Goal: Task Accomplishment & Management: Manage account settings

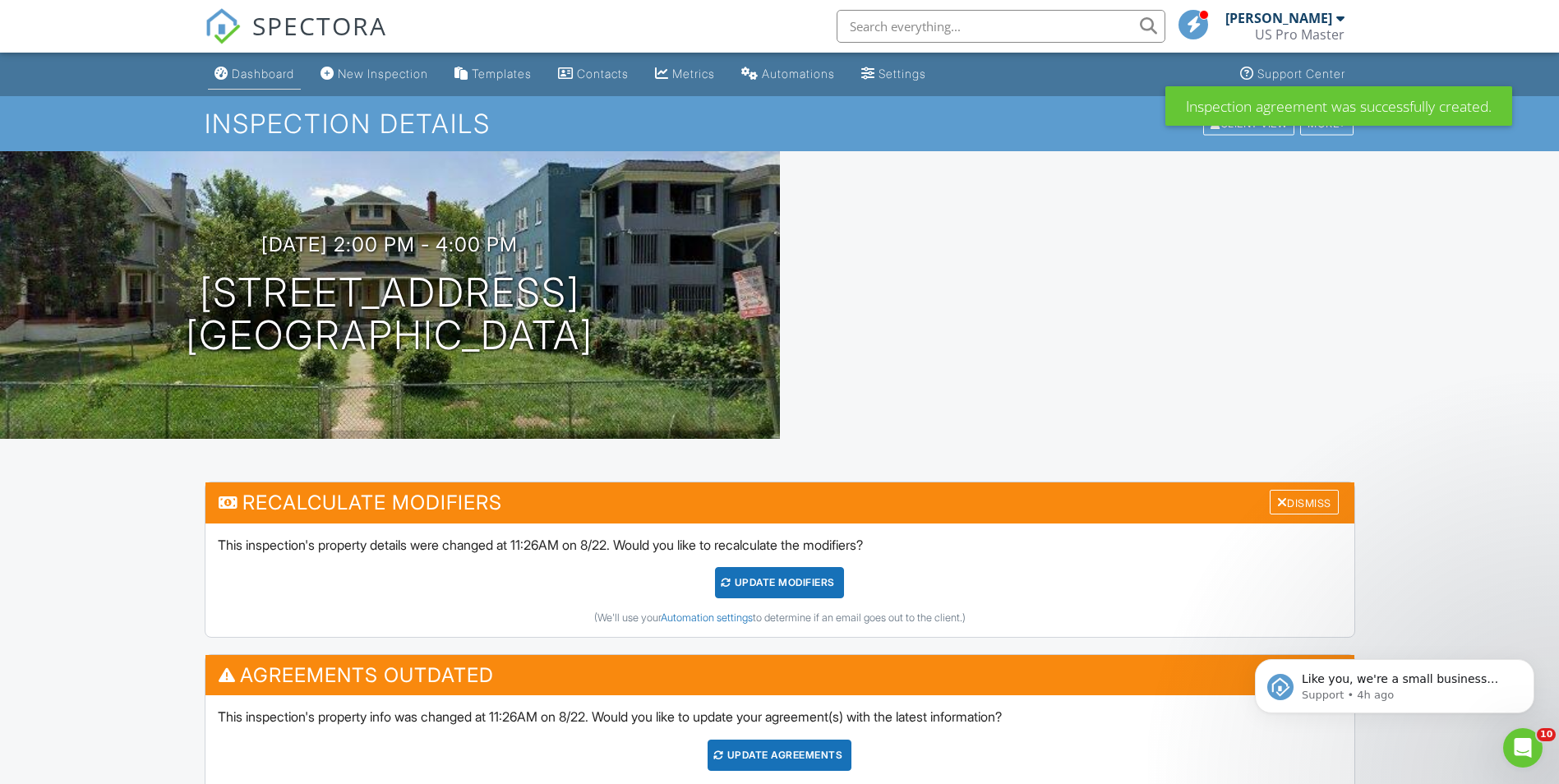
click at [235, 78] on div "Dashboard" at bounding box center [263, 73] width 62 height 14
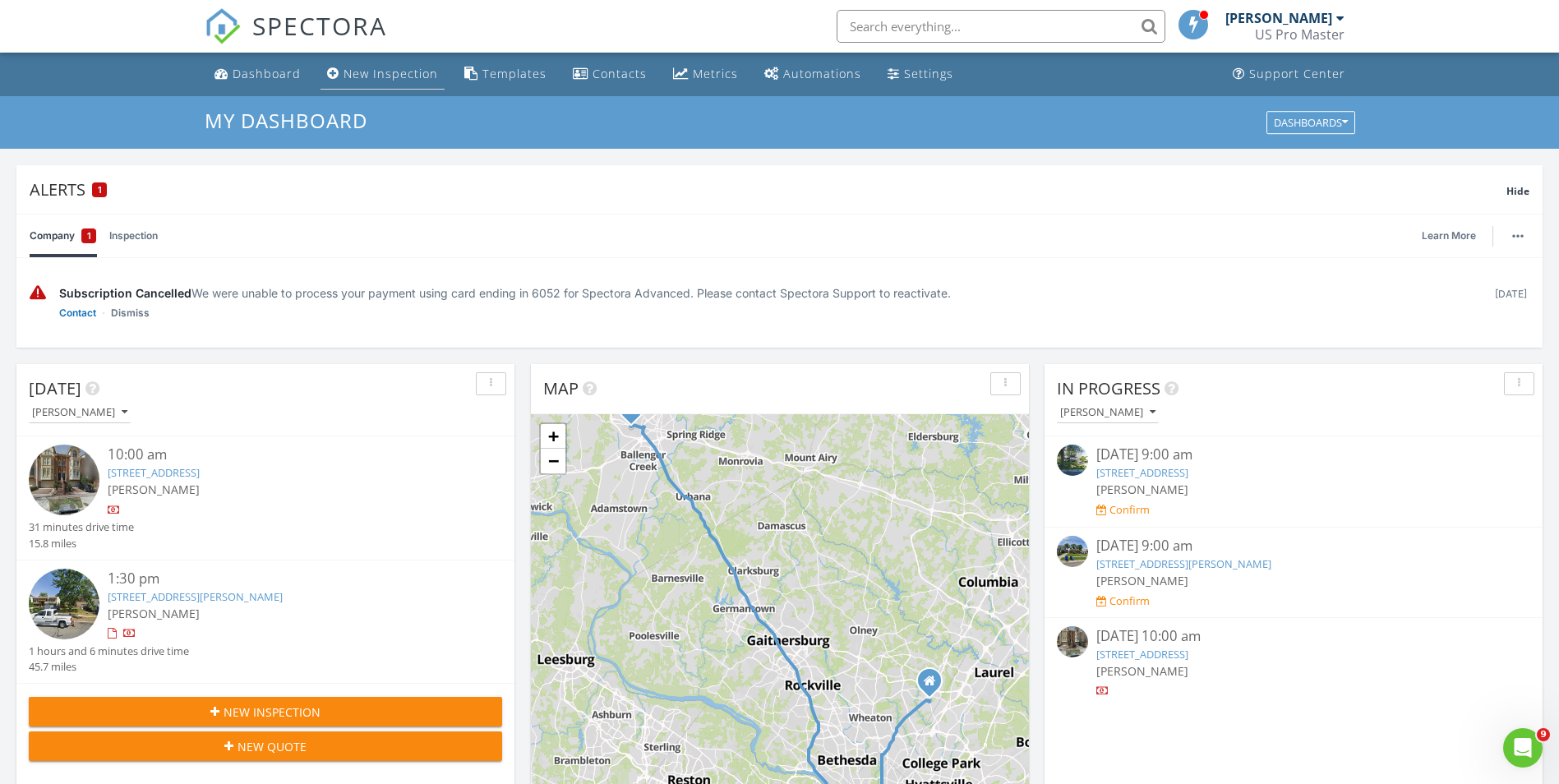
click at [375, 81] on div "New Inspection" at bounding box center [390, 73] width 95 height 16
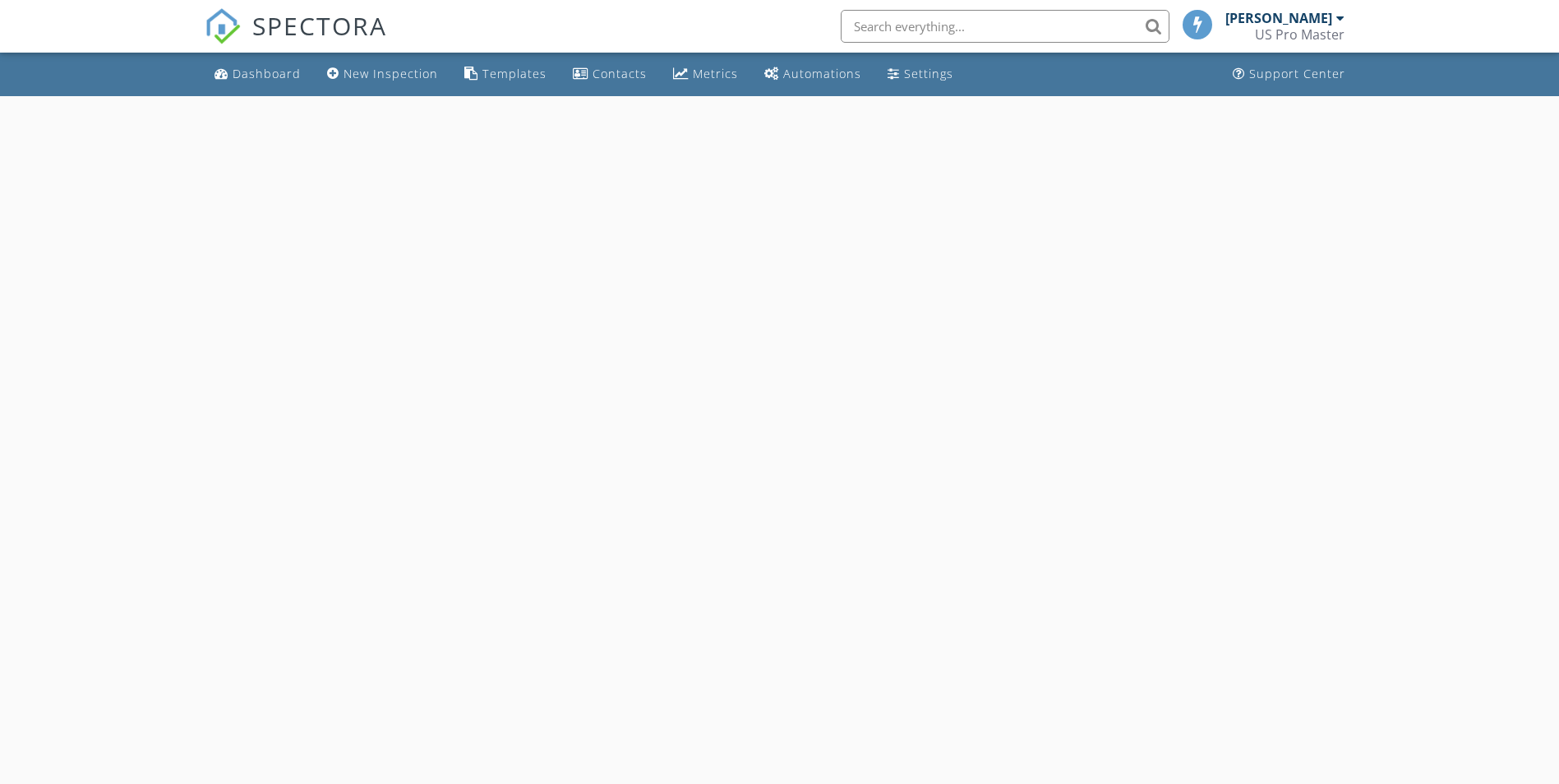
select select "7"
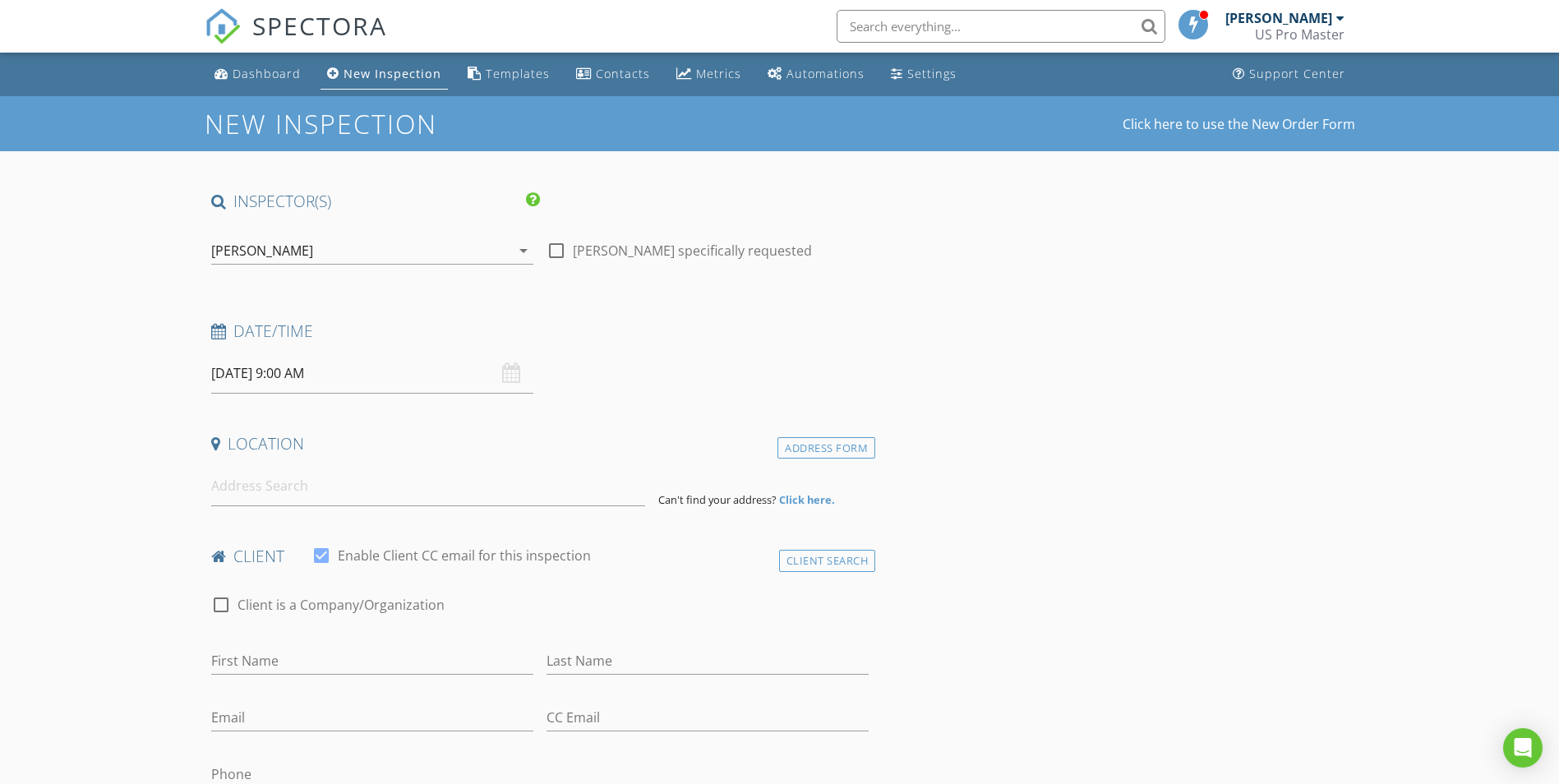
click at [336, 358] on input "08/29/2025 9:00 AM" at bounding box center [372, 374] width 322 height 40
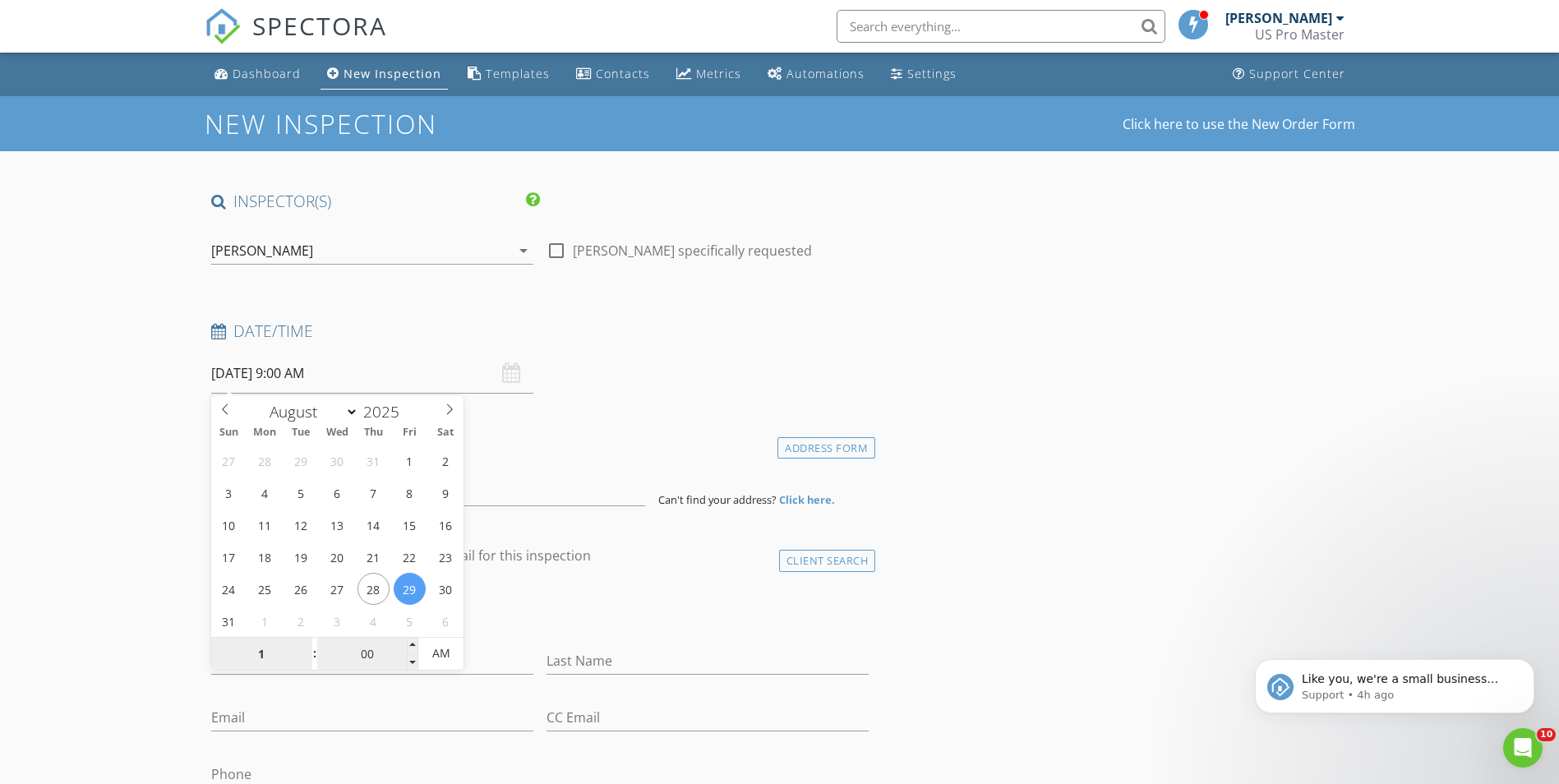
type input "10"
type input "08/29/2025 10:00 AM"
click at [510, 492] on input at bounding box center [428, 487] width 434 height 40
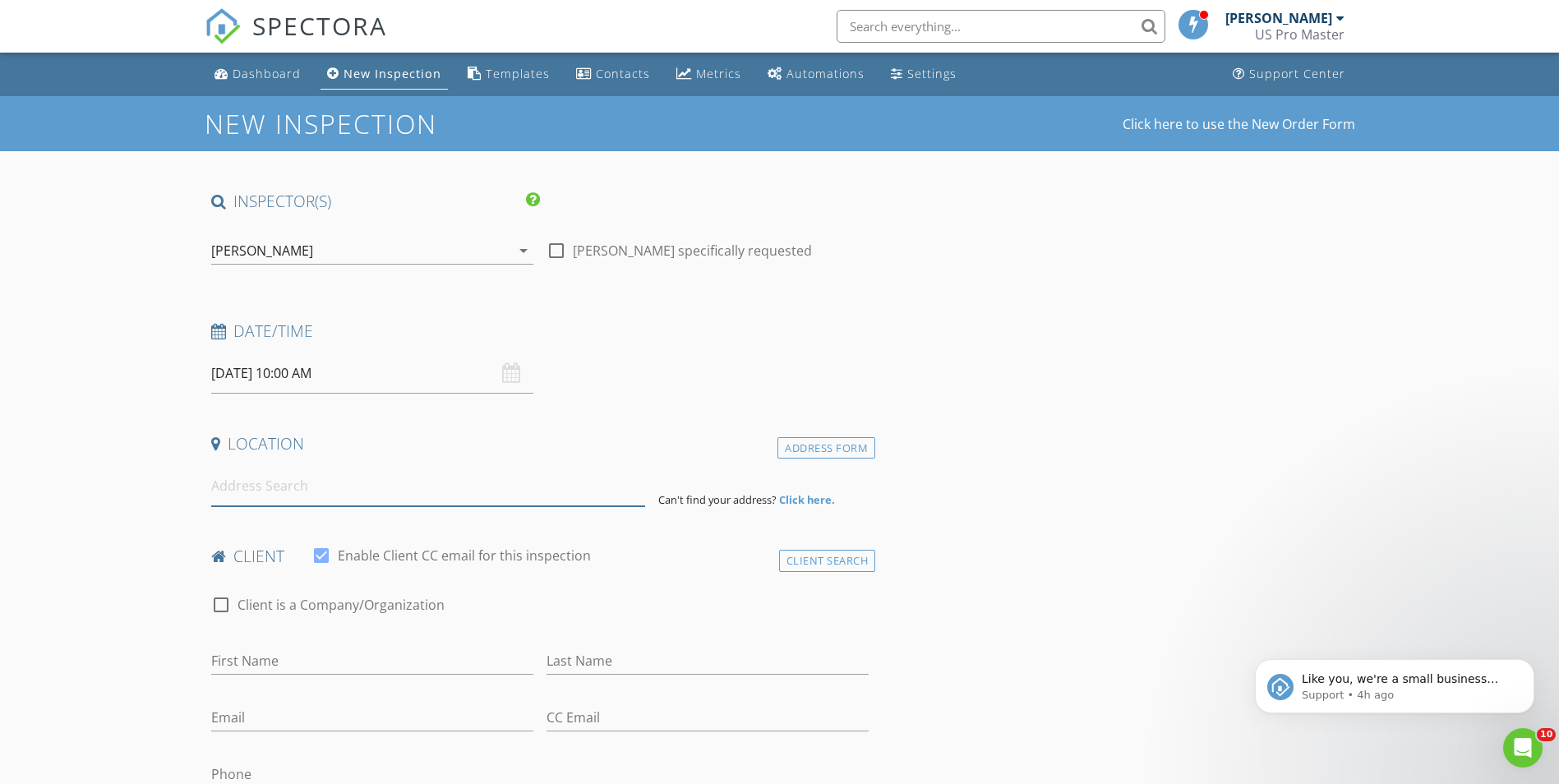
paste input "301 U street nw, Washington dc Unit 4"
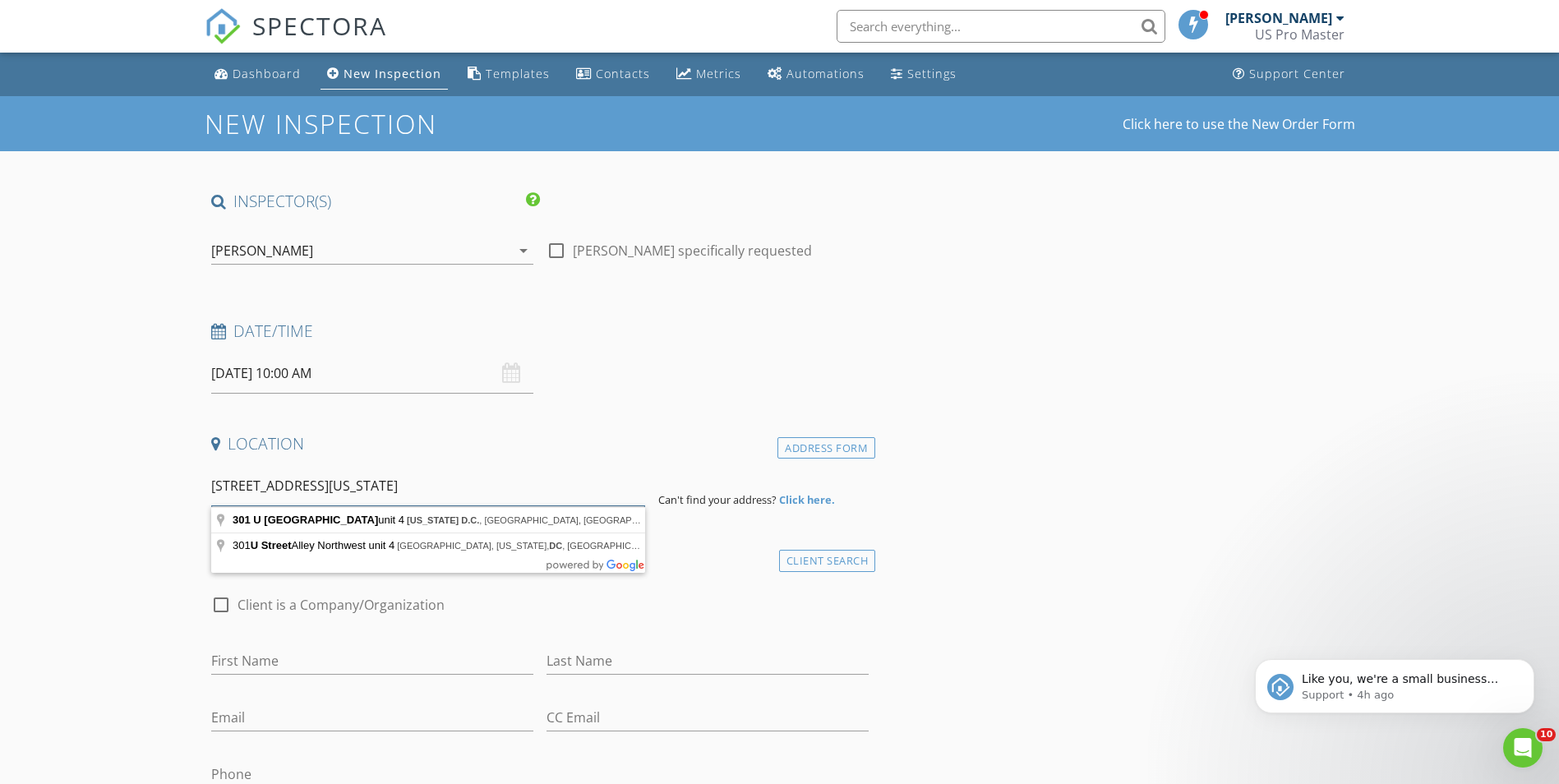
drag, startPoint x: 443, startPoint y: 487, endPoint x: 407, endPoint y: 492, distance: 36.3
click at [407, 492] on input "301 U street nw, Washington dc Unit 4" at bounding box center [428, 487] width 434 height 40
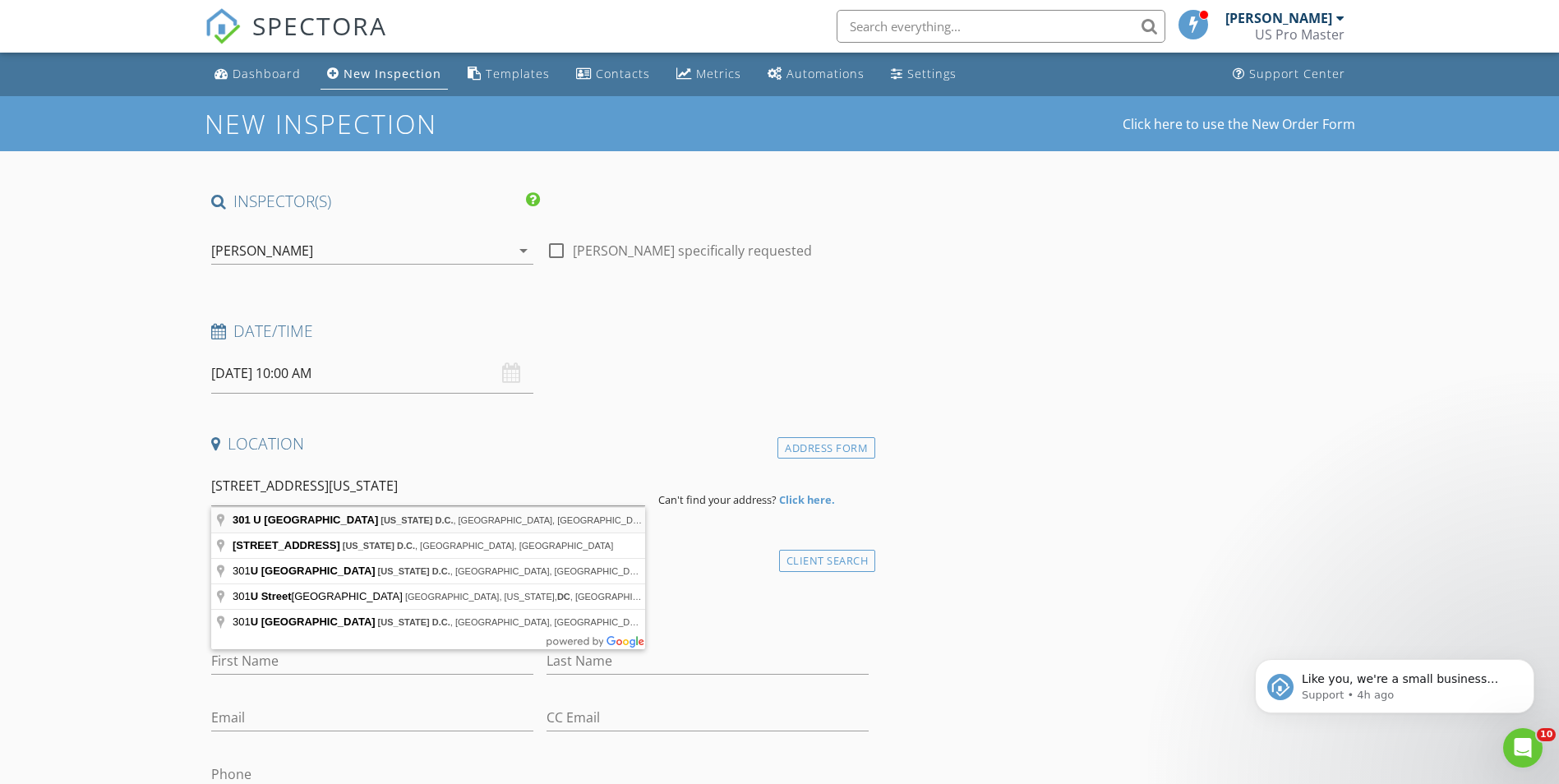
type input "301 U Street Northwest, Washington D.C., DC, USA"
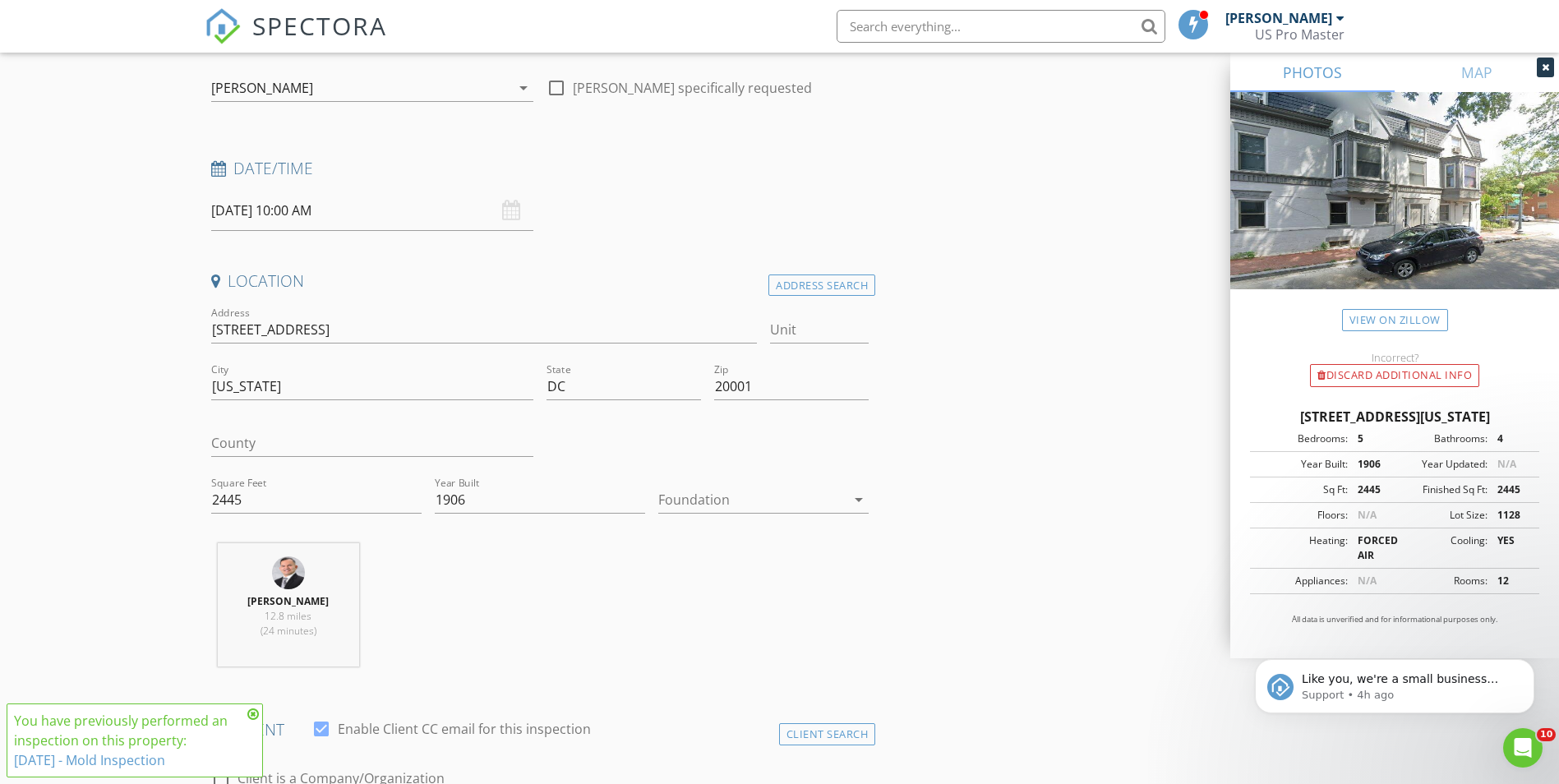
scroll to position [164, 0]
click at [831, 330] on input "Unit" at bounding box center [819, 329] width 98 height 28
paste input "Unit 4"
drag, startPoint x: 796, startPoint y: 329, endPoint x: 746, endPoint y: 330, distance: 50.0
click at [746, 330] on div "Address 301 U St NW Unit Unit 4 City Washington State DC Zip 20001 County Squar…" at bounding box center [540, 415] width 671 height 227
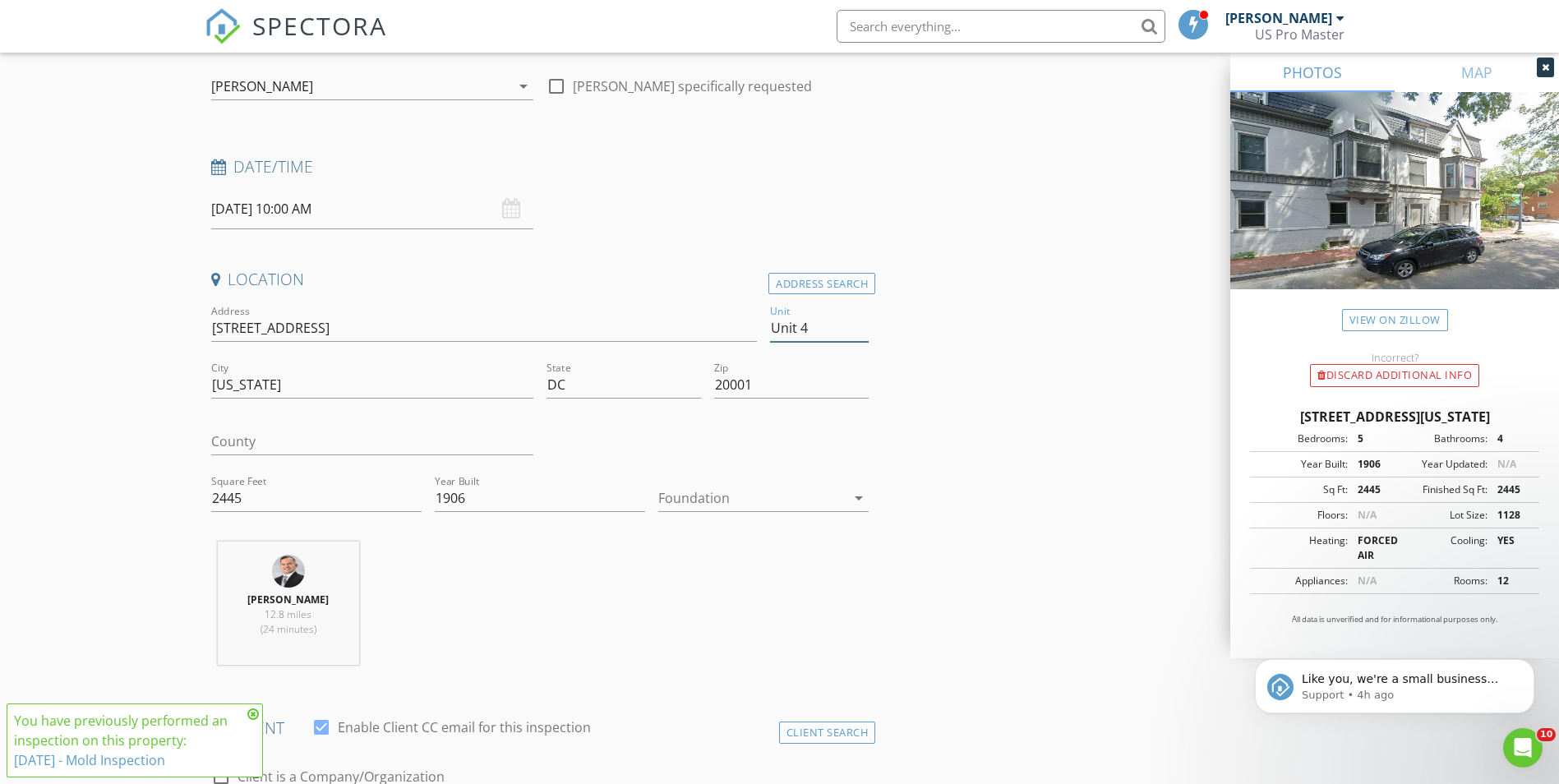
type input "# 4"
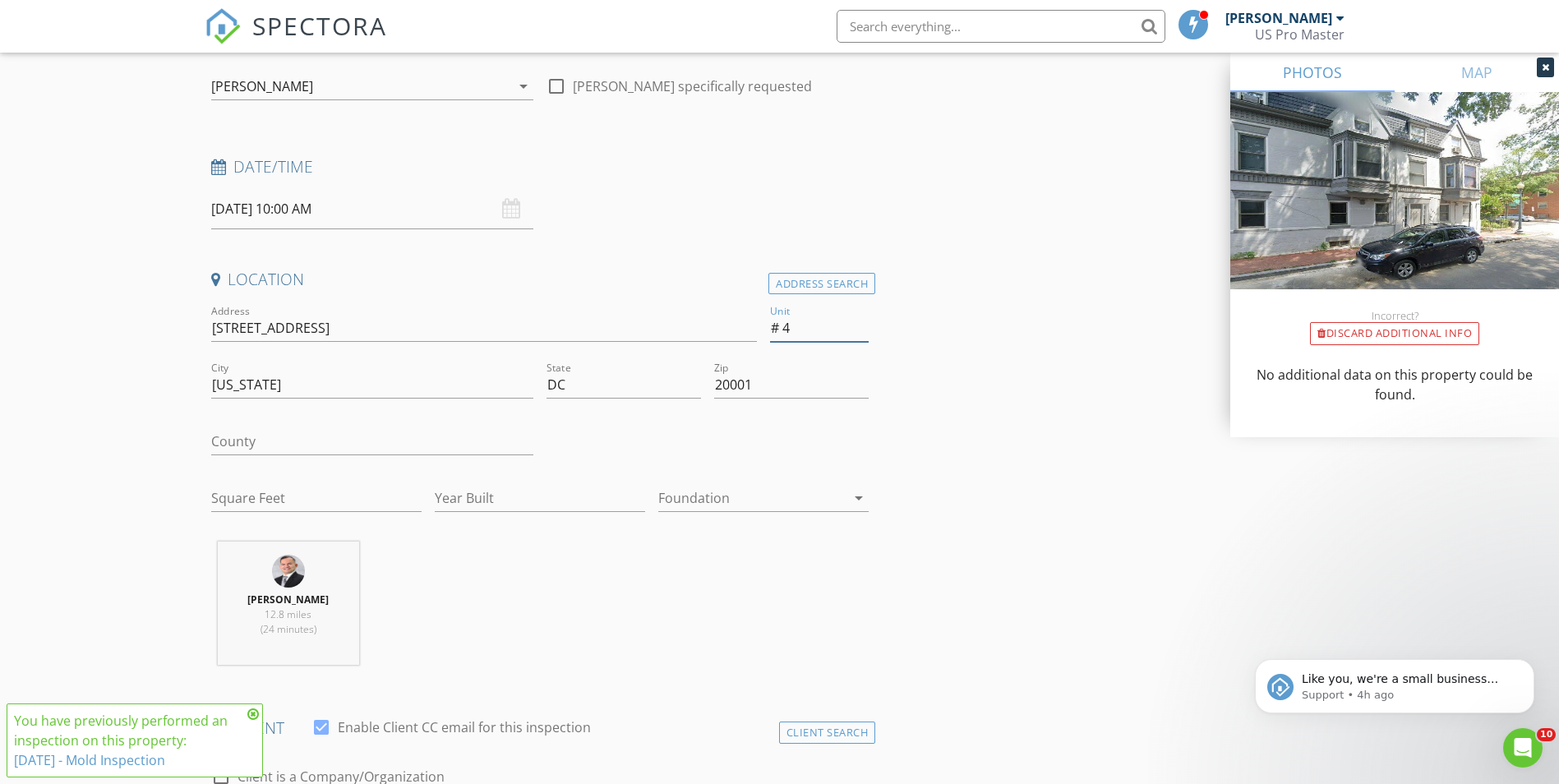
type input "# 4"
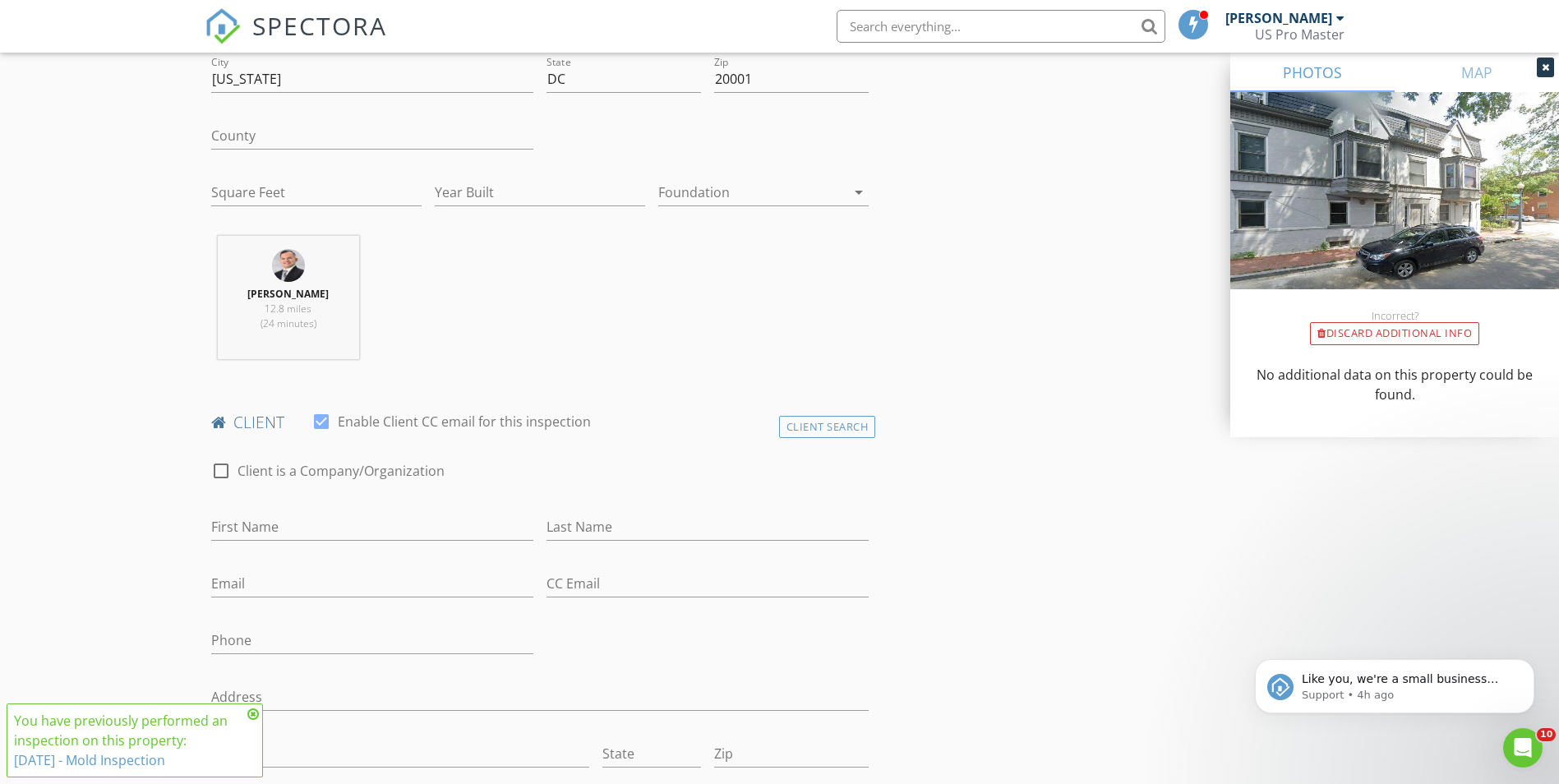
scroll to position [493, 0]
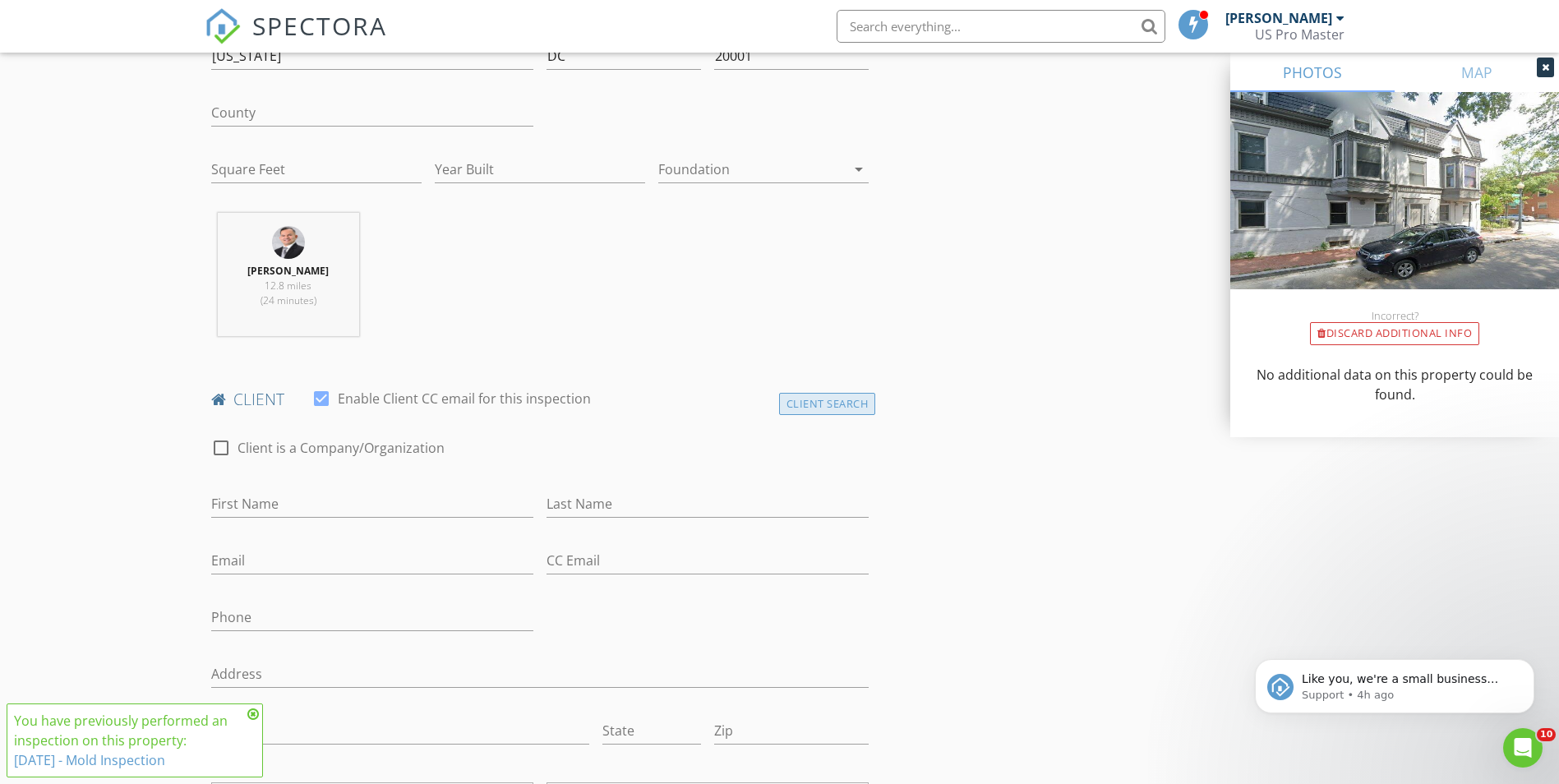
click at [832, 396] on div "Client Search" at bounding box center [828, 404] width 97 height 22
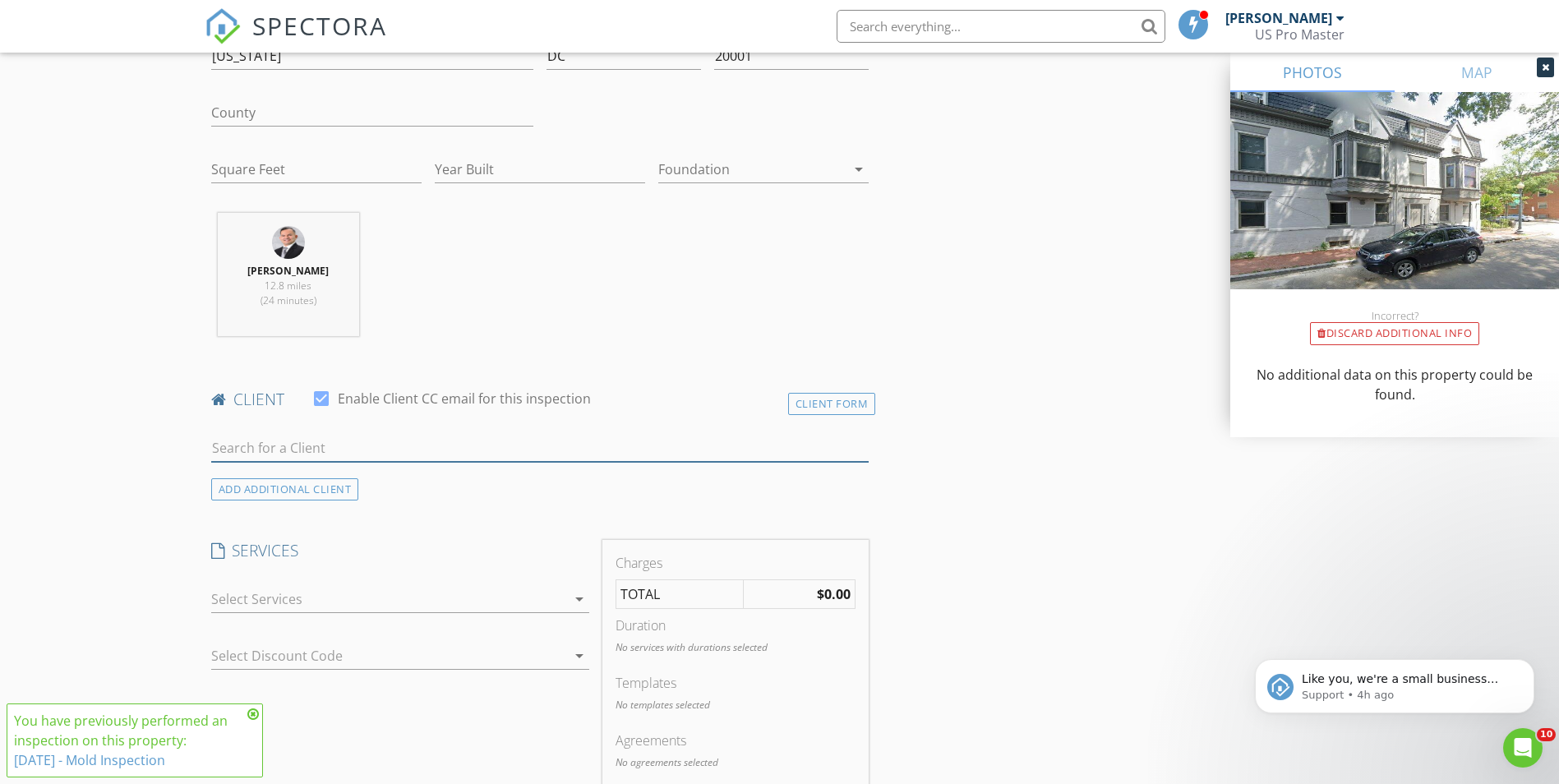
click at [471, 440] on input "text" at bounding box center [540, 449] width 658 height 28
type input "nash"
click at [297, 474] on div "The [PERSON_NAME] Group Properties, LLC." at bounding box center [394, 477] width 272 height 19
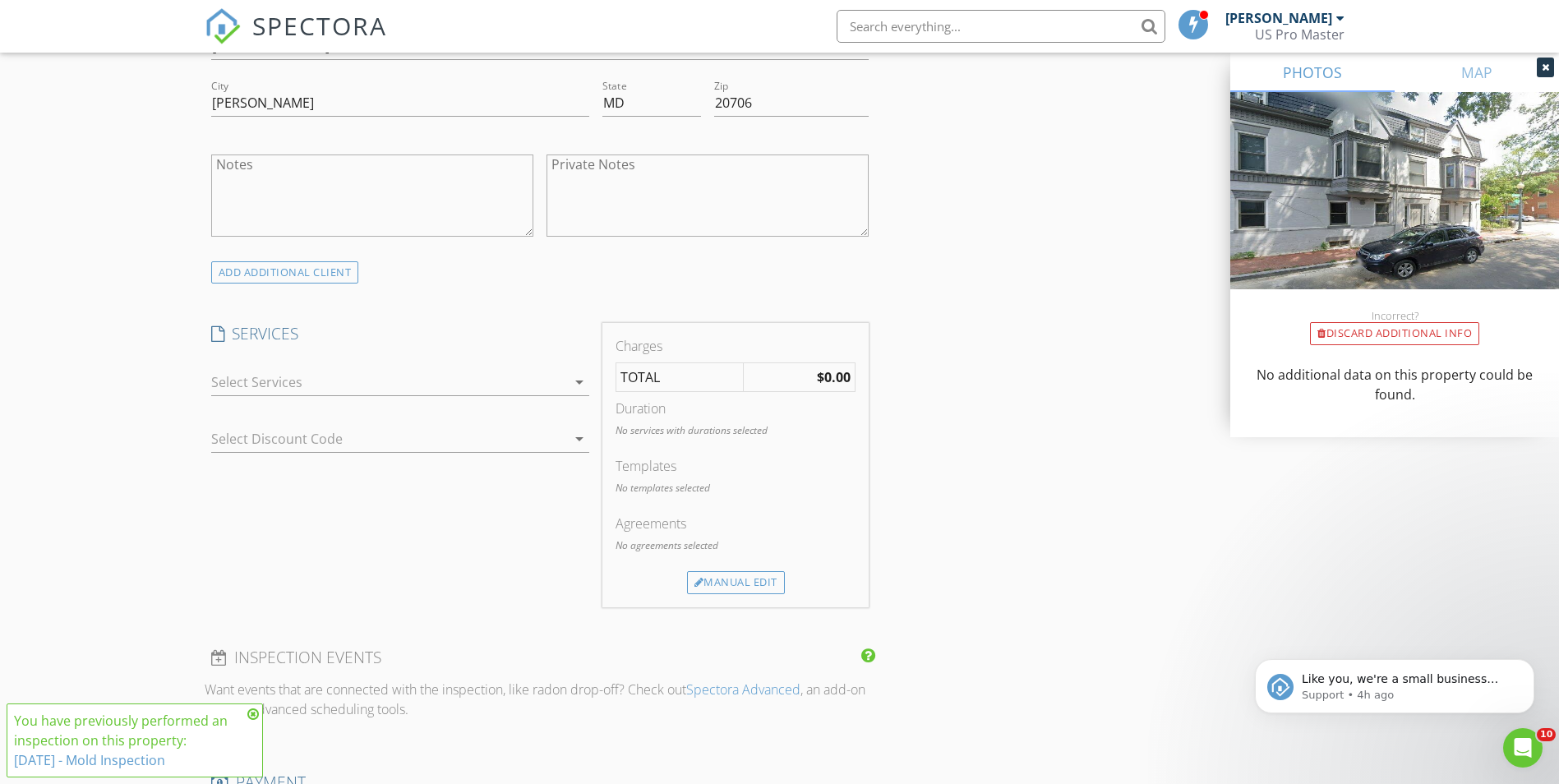
scroll to position [1150, 0]
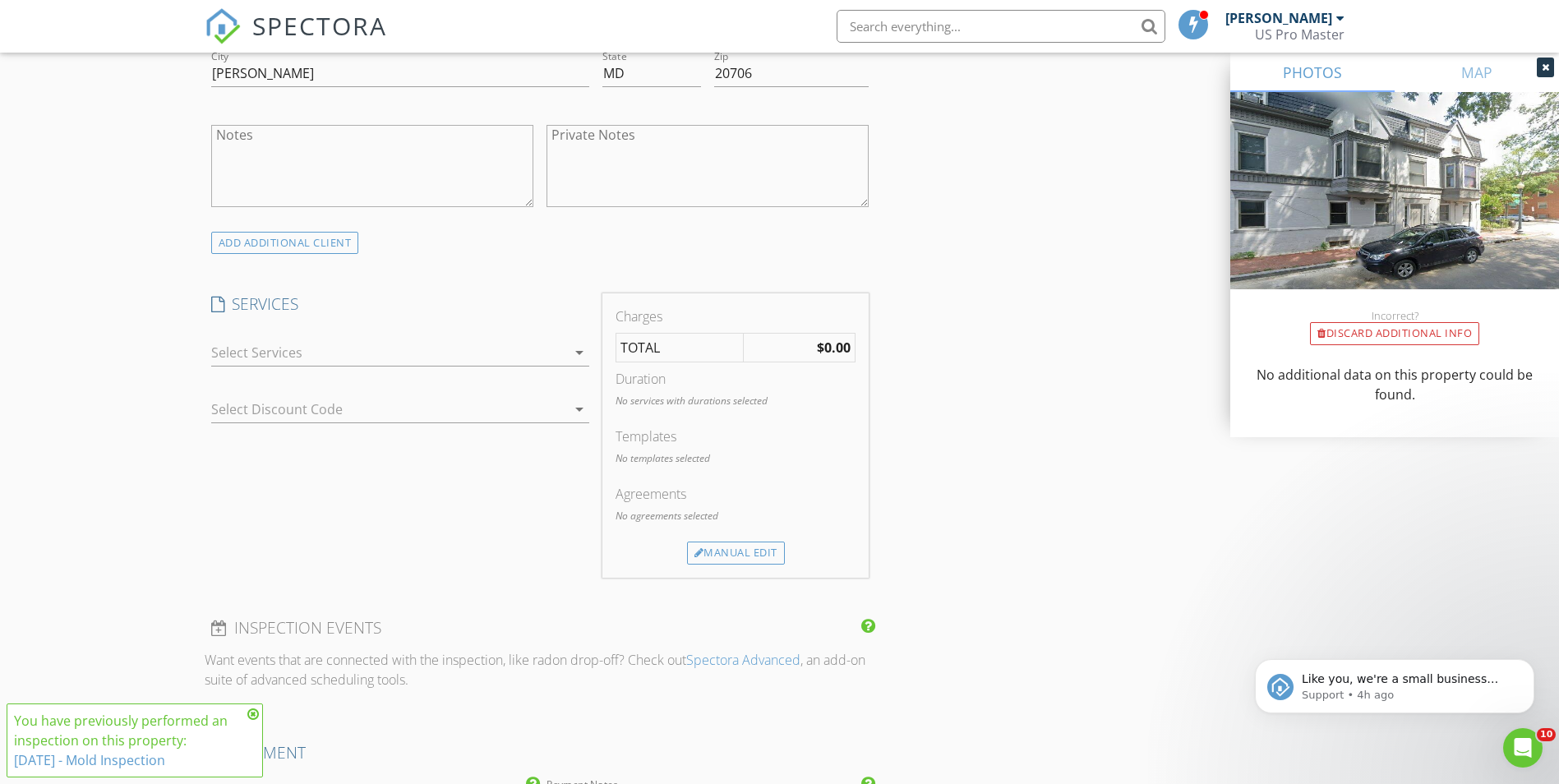
click at [465, 352] on div at bounding box center [388, 353] width 355 height 27
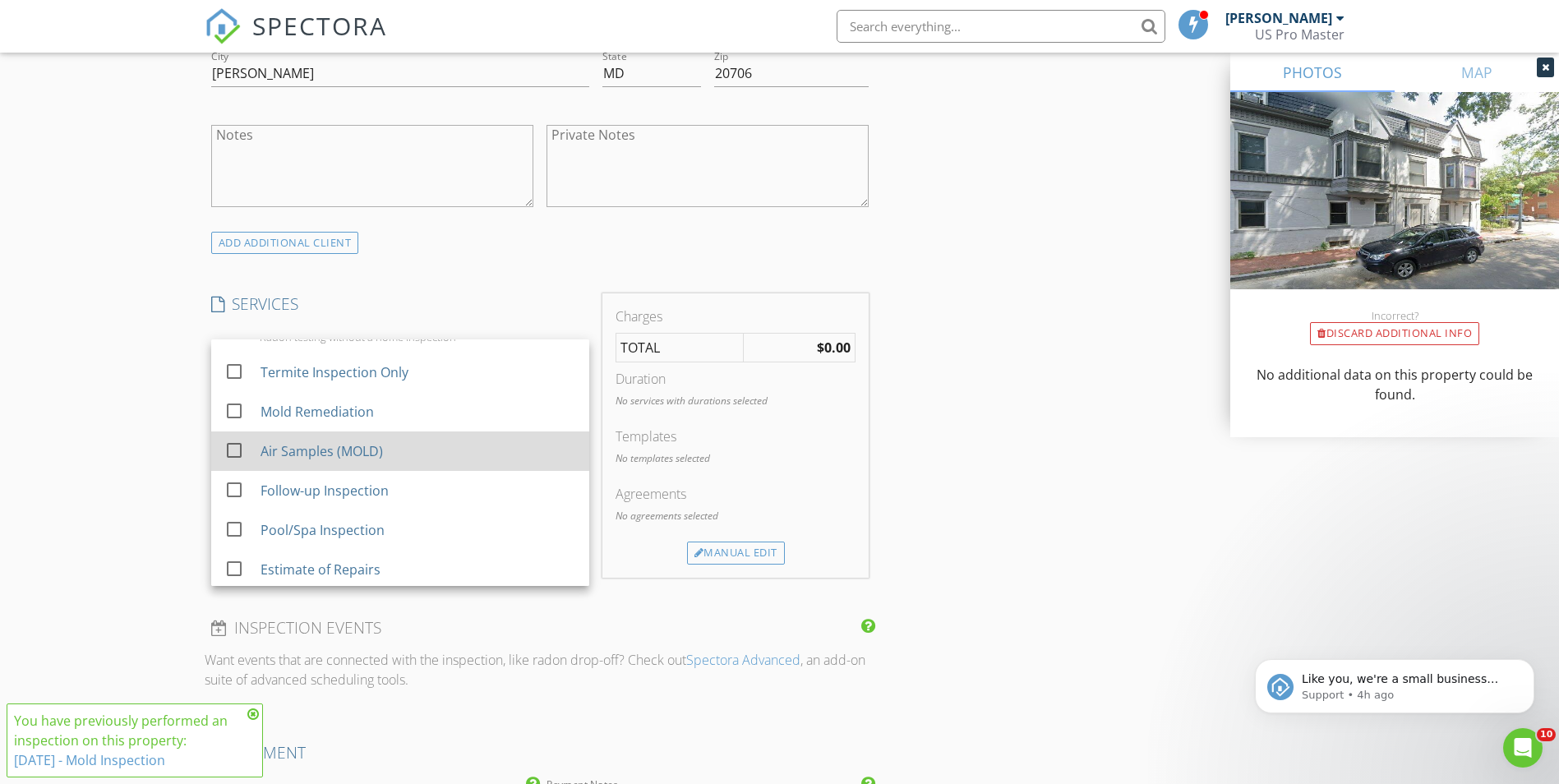
scroll to position [50, 0]
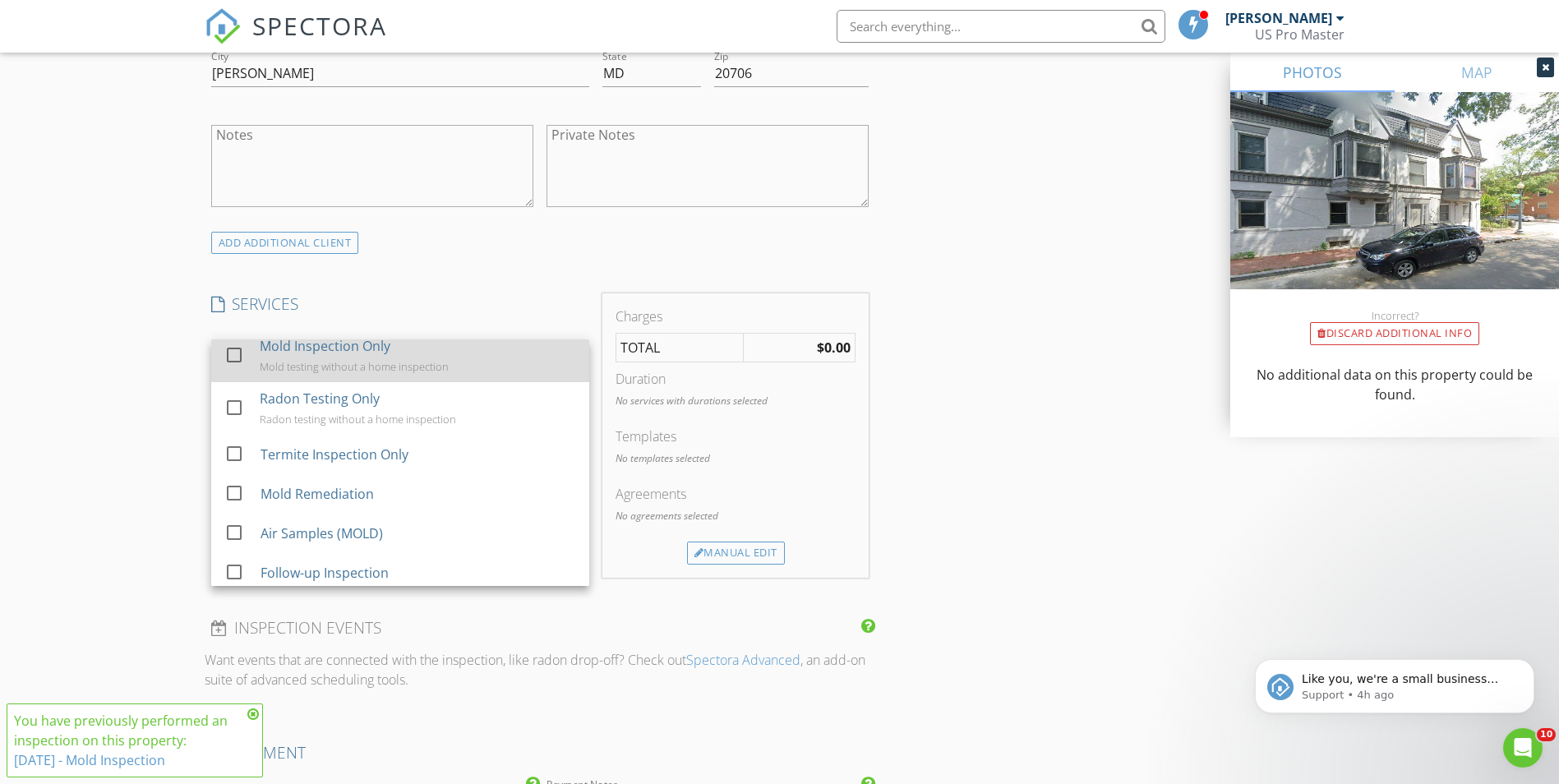
click at [355, 363] on div "Mold testing without a home inspection" at bounding box center [353, 366] width 189 height 13
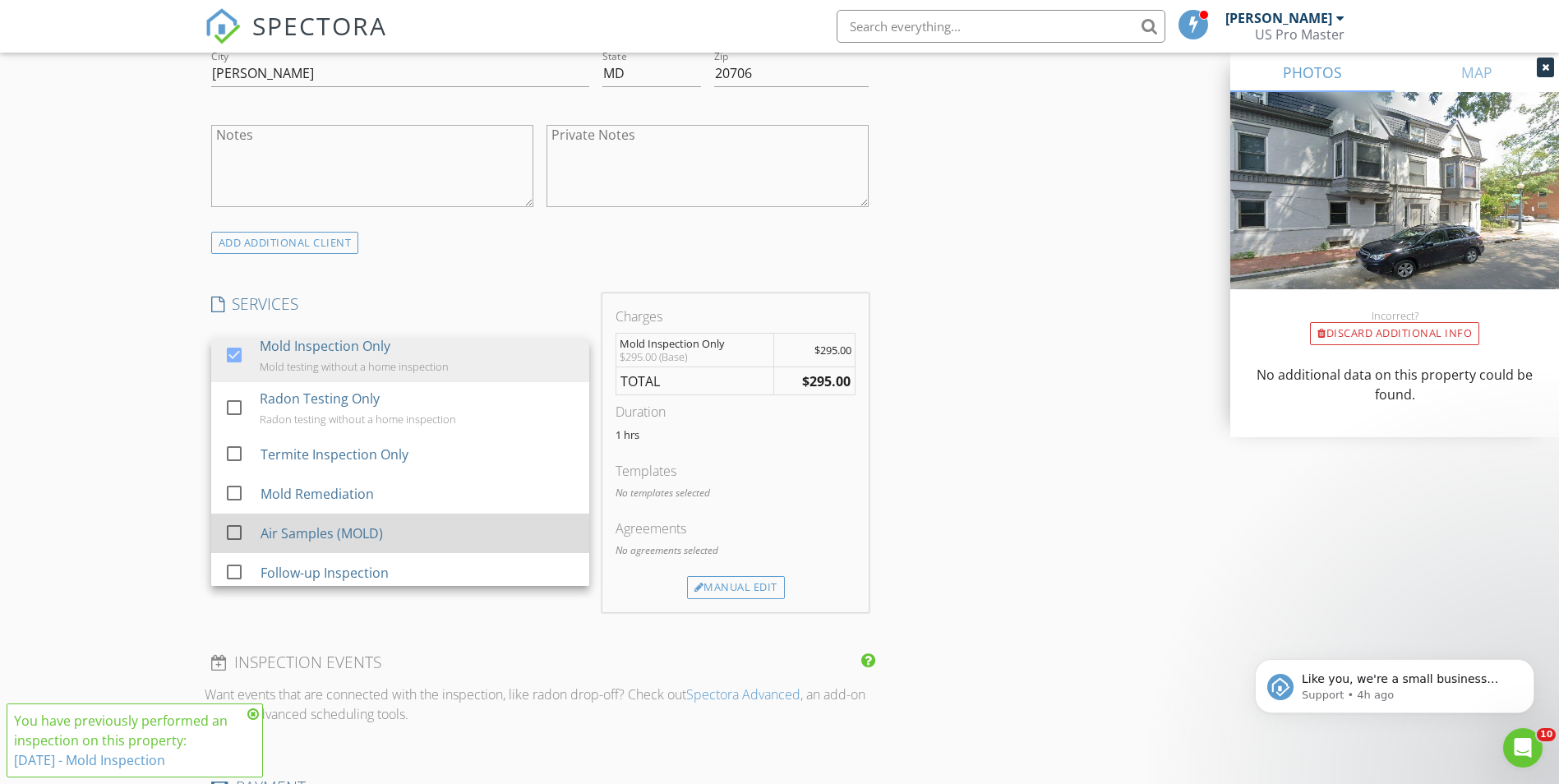
click at [381, 529] on div "Air Samples (MOLD)" at bounding box center [418, 533] width 316 height 33
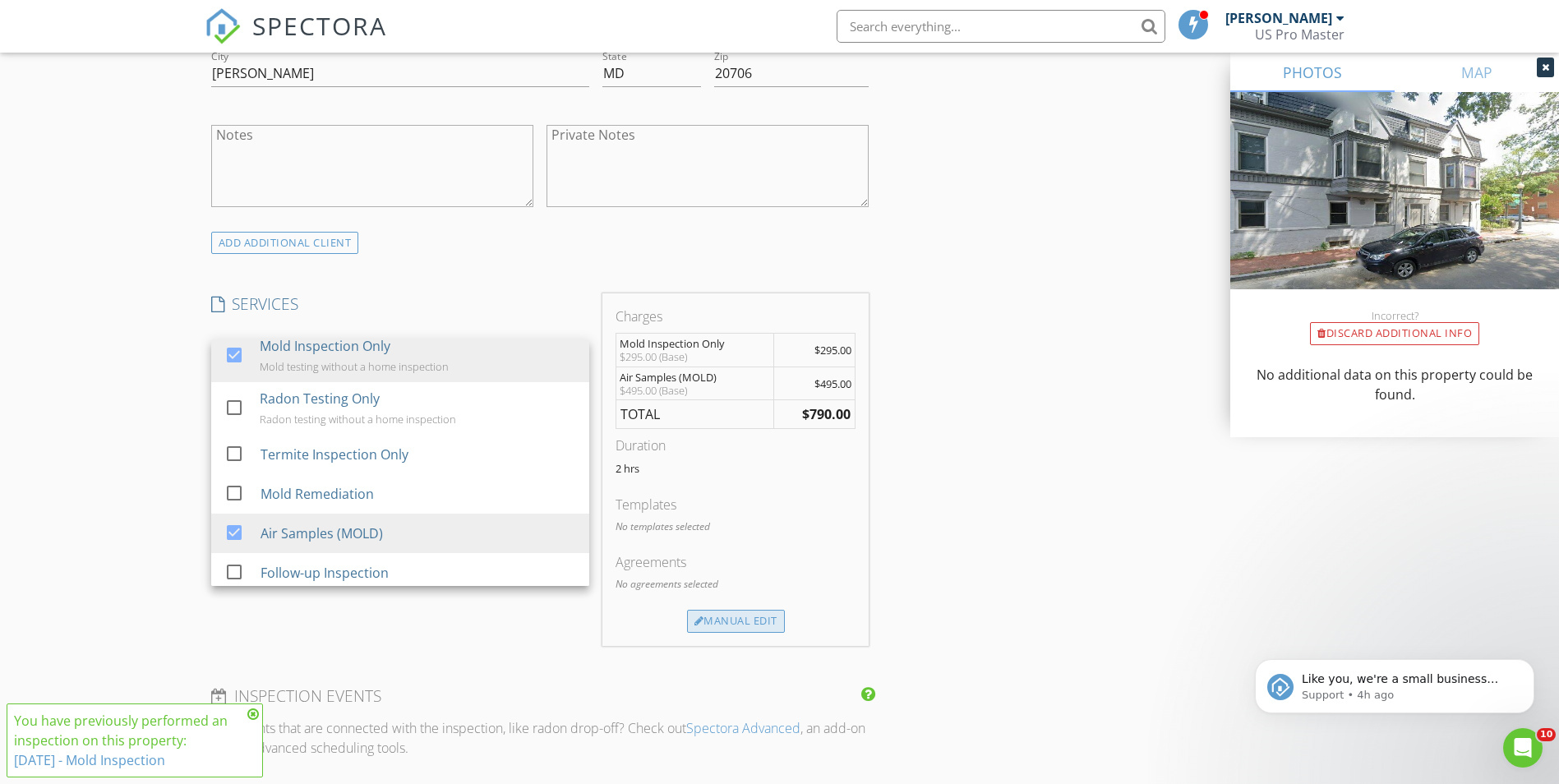
click at [711, 621] on div "Manual Edit" at bounding box center [735, 621] width 98 height 23
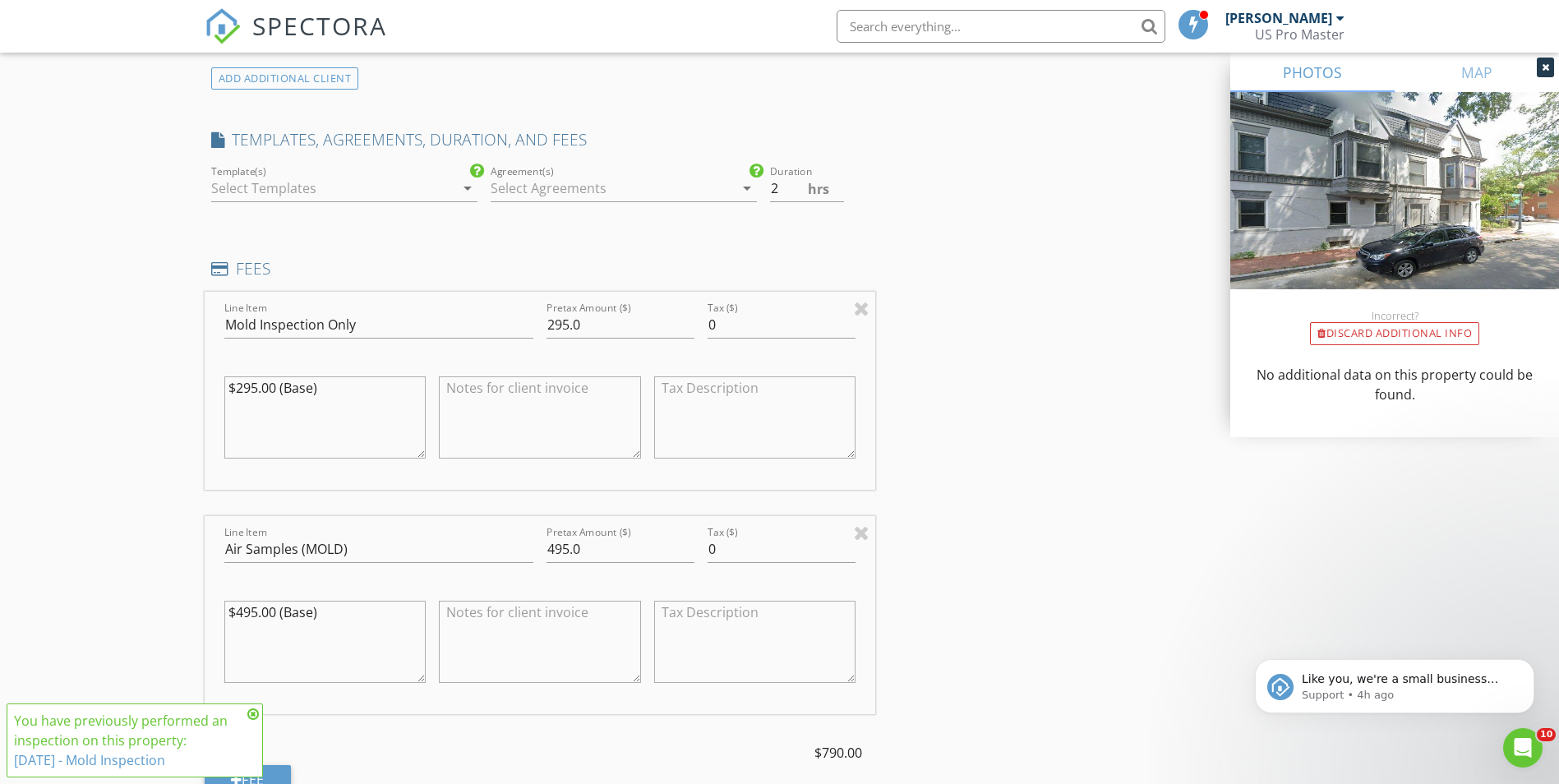
scroll to position [1397, 0]
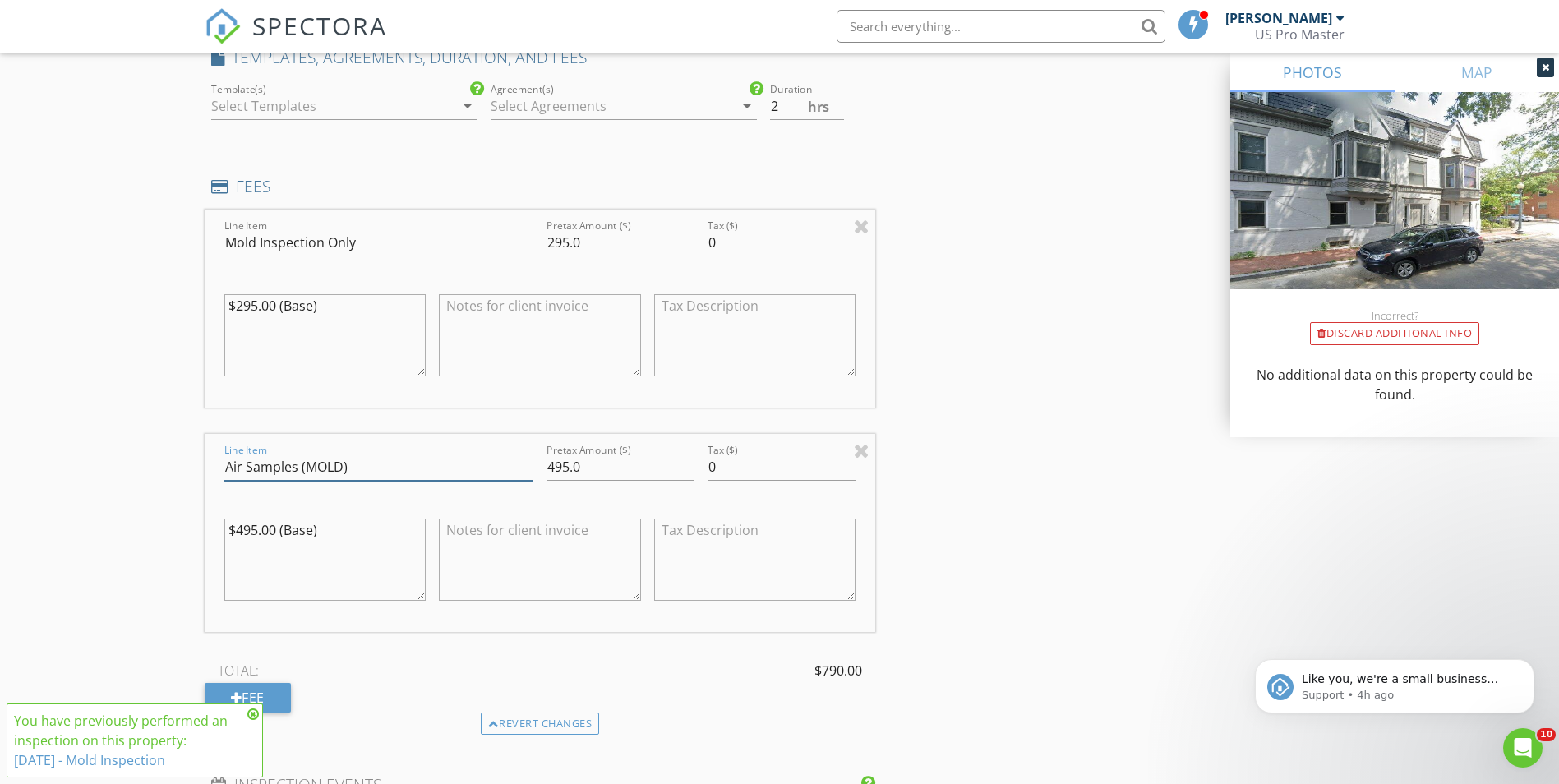
click at [353, 465] on input "Air Samples (MOLD)" at bounding box center [378, 467] width 309 height 28
drag, startPoint x: 362, startPoint y: 465, endPoint x: 212, endPoint y: 477, distance: 150.5
click at [212, 477] on div "Line Item Air Samples (MOLD) Pretax Amount ($) 495.0 Tax ($) 0 $495.00 (Base)" at bounding box center [540, 533] width 671 height 198
click at [1014, 450] on div "INSPECTOR(S) check_box Edy Lopes PRIMARY Edy Lopes arrow_drop_down check_box_ou…" at bounding box center [780, 364] width 1150 height 3140
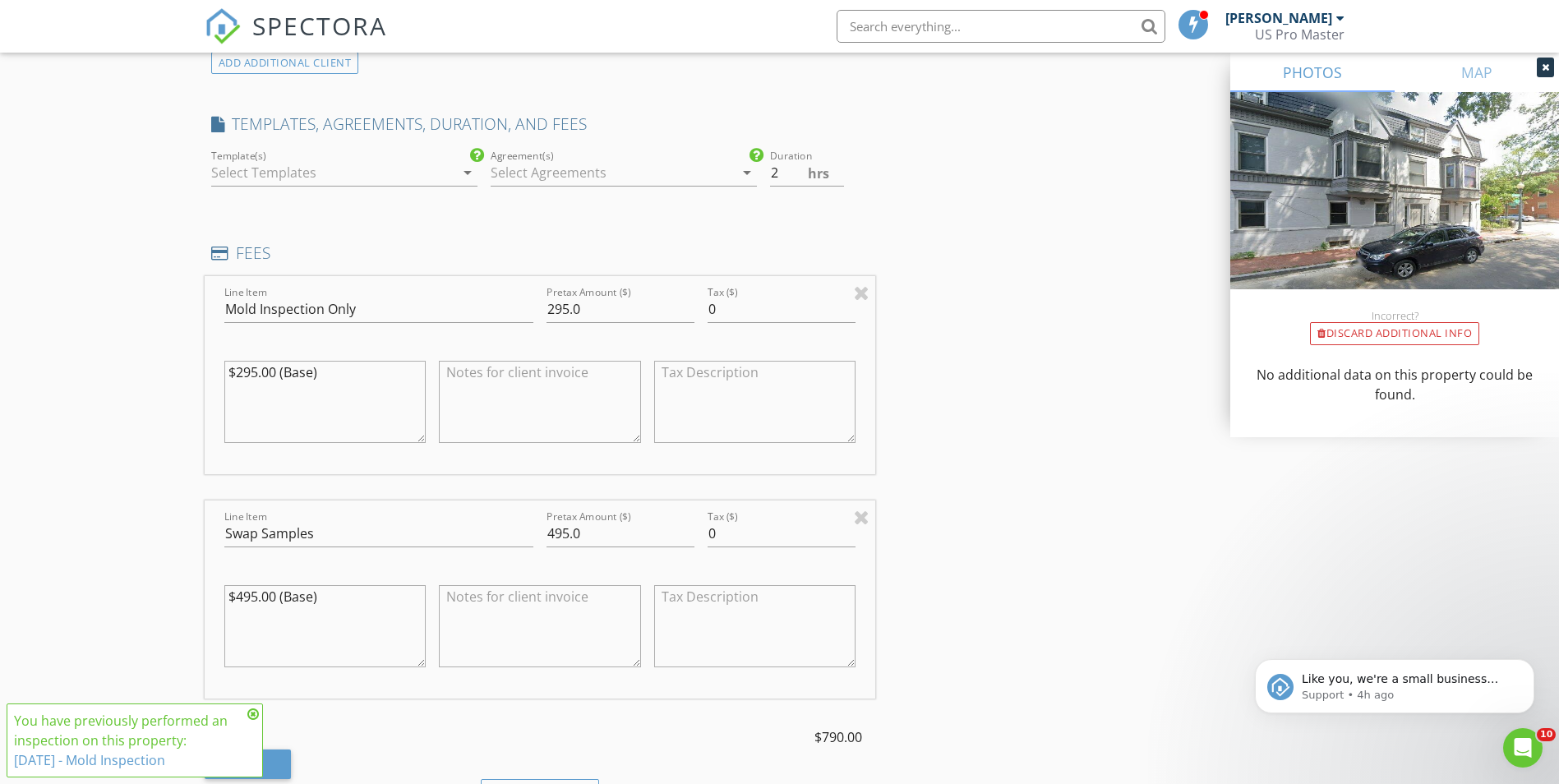
scroll to position [1315, 0]
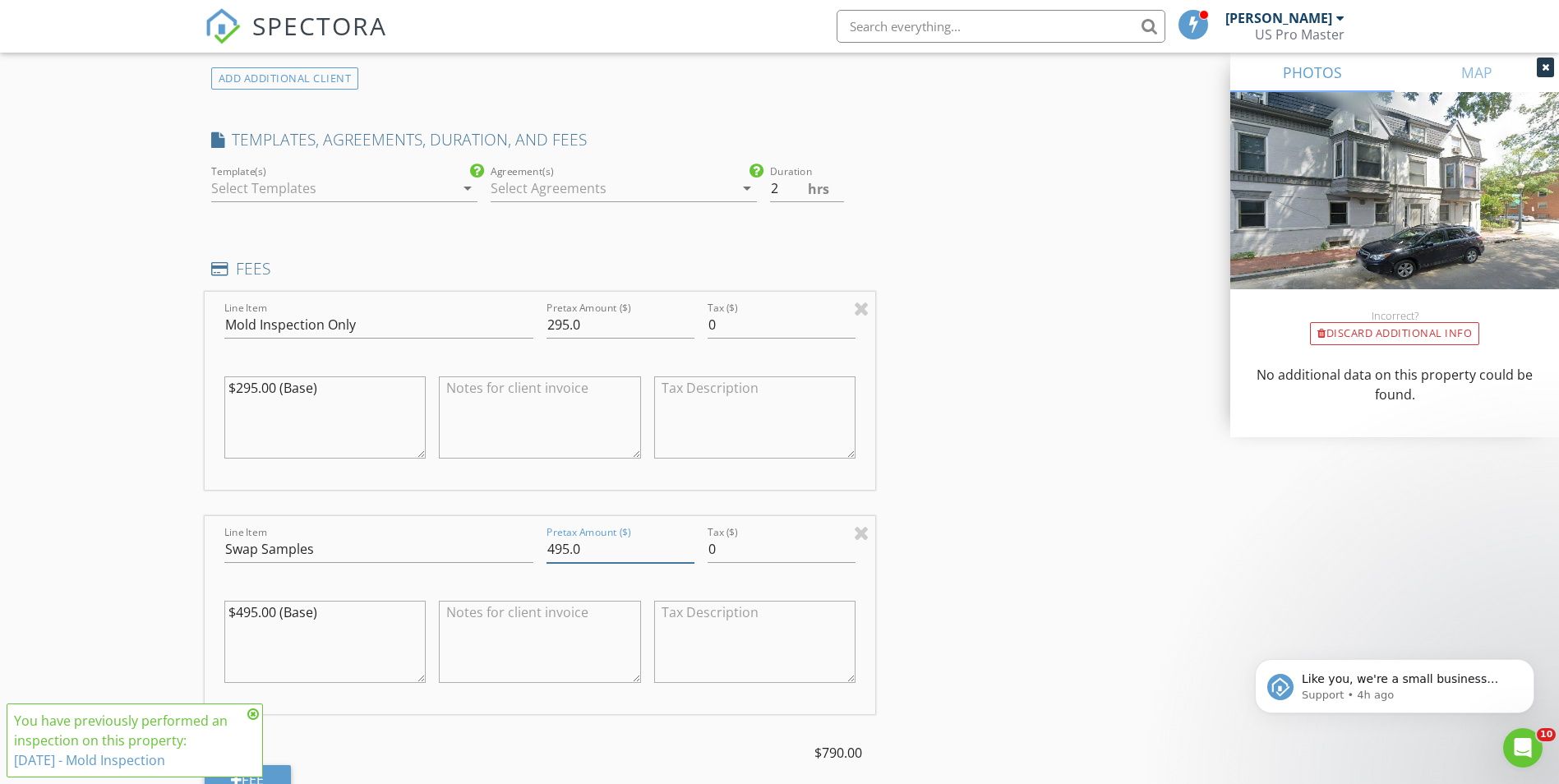
drag, startPoint x: 593, startPoint y: 550, endPoint x: 510, endPoint y: 543, distance: 83.3
click at [510, 543] on div "Line Item Swap Samples Pretax Amount ($) 495.0 Tax ($) 0 $495.00 (Base)" at bounding box center [540, 615] width 671 height 198
type input "Swap Samples190"
click at [591, 553] on input "495.0" at bounding box center [620, 550] width 148 height 28
drag, startPoint x: 591, startPoint y: 553, endPoint x: 533, endPoint y: 549, distance: 58.1
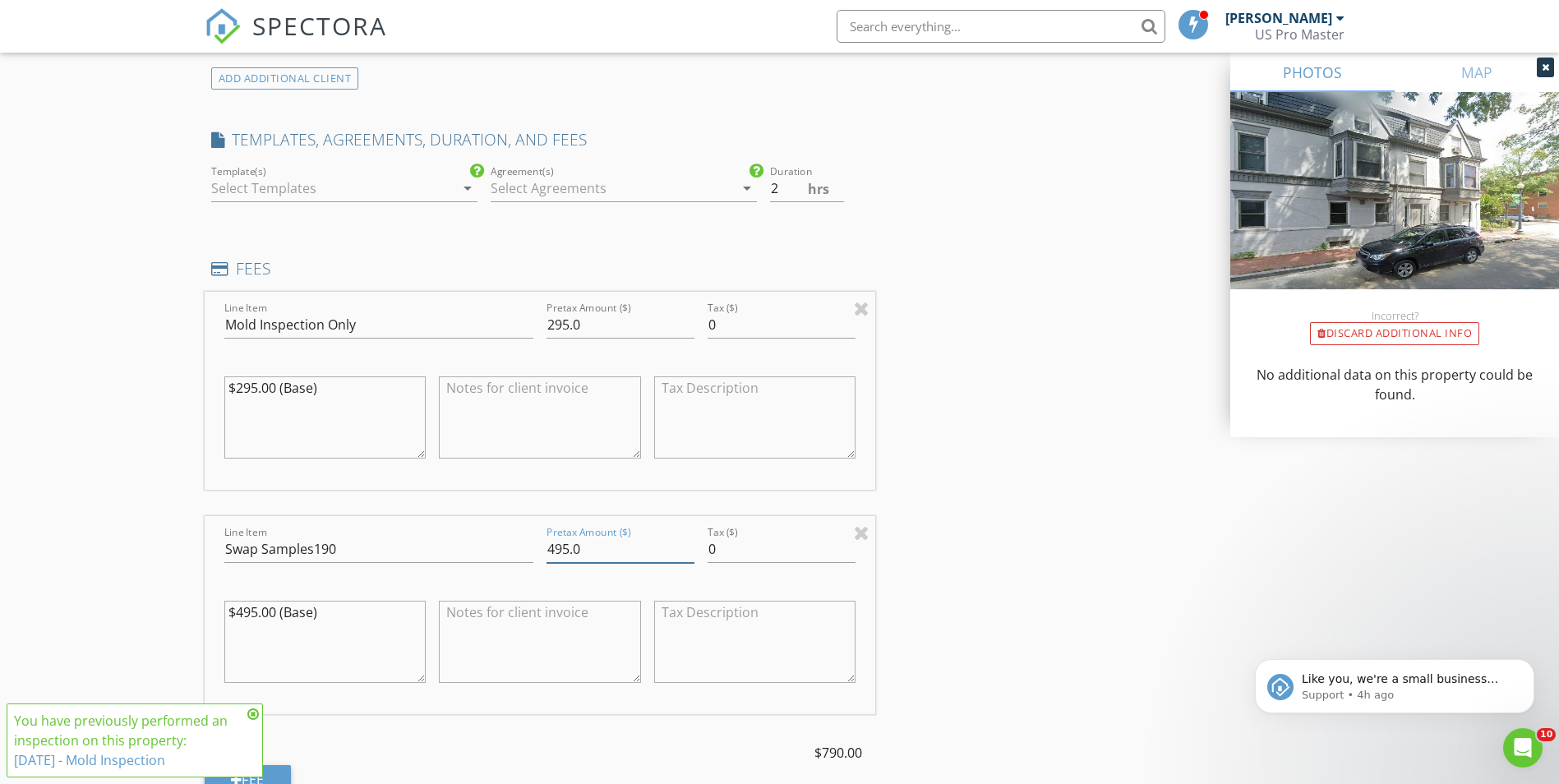
click at [533, 549] on div "Line Item Swap Samples190 Pretax Amount ($) 495.0 Tax ($) 0 $495.00 (Base)" at bounding box center [540, 615] width 671 height 198
type input "190"
click at [943, 624] on div "INSPECTOR(S) check_box Edy Lopes PRIMARY Edy Lopes arrow_drop_down check_box_ou…" at bounding box center [780, 445] width 1150 height 3140
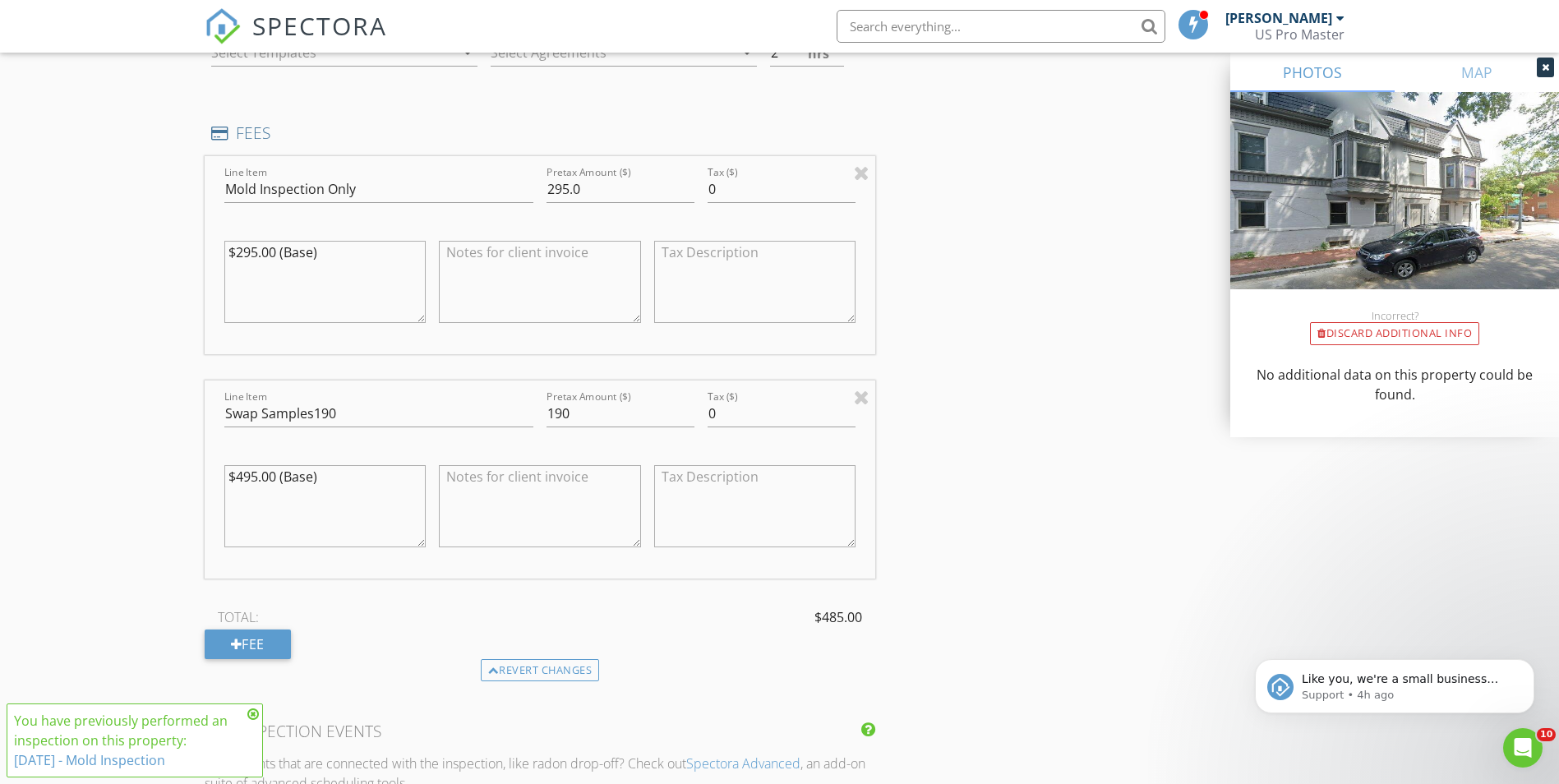
scroll to position [1479, 0]
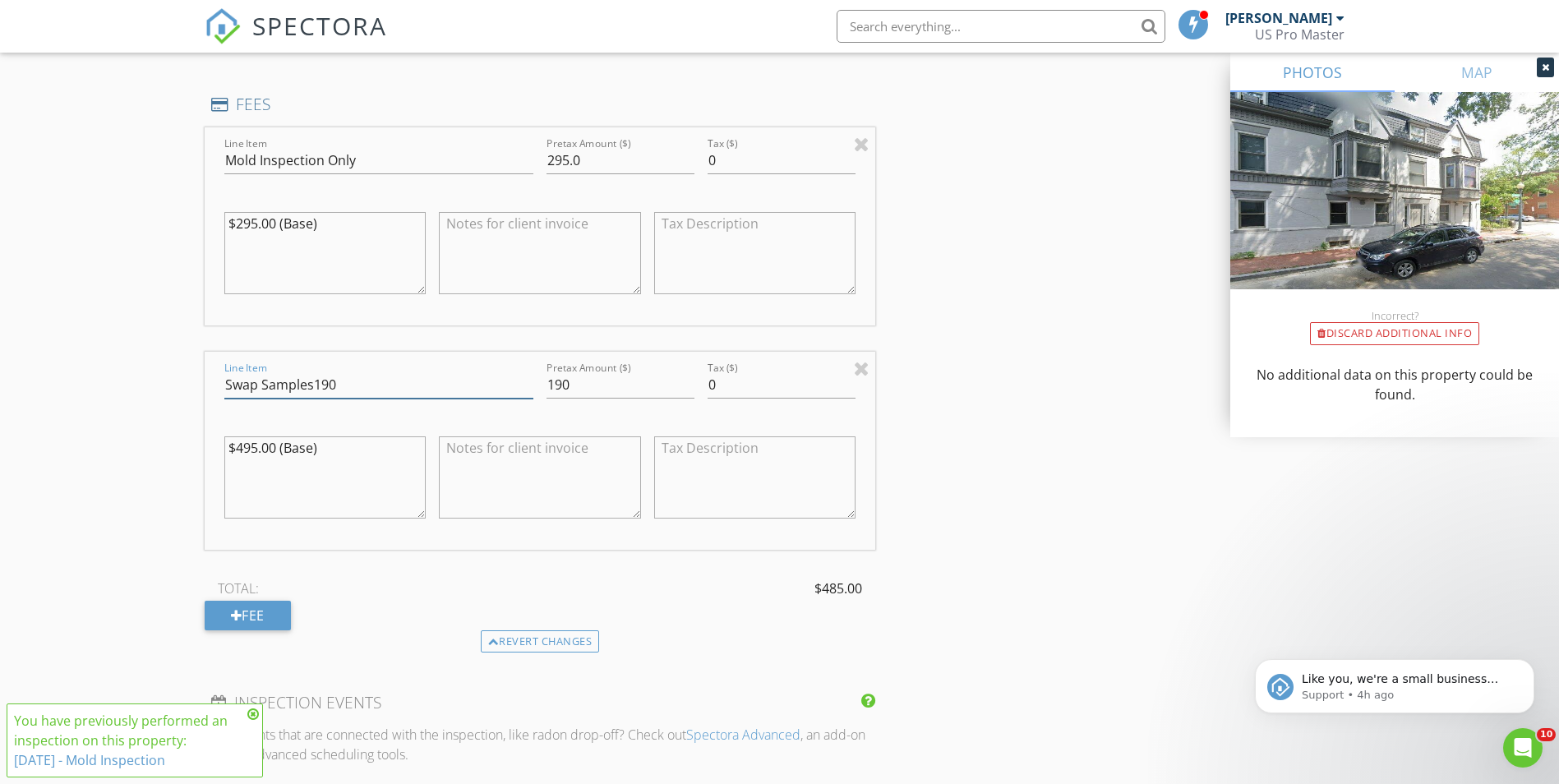
drag, startPoint x: 341, startPoint y: 380, endPoint x: 313, endPoint y: 391, distance: 30.1
click at [313, 391] on input "Swap Samples190" at bounding box center [378, 386] width 309 height 28
type input "Swap Samples (2x)"
click at [971, 483] on div "INSPECTOR(S) check_box Edy Lopes PRIMARY Edy Lopes arrow_drop_down check_box_ou…" at bounding box center [780, 281] width 1150 height 3140
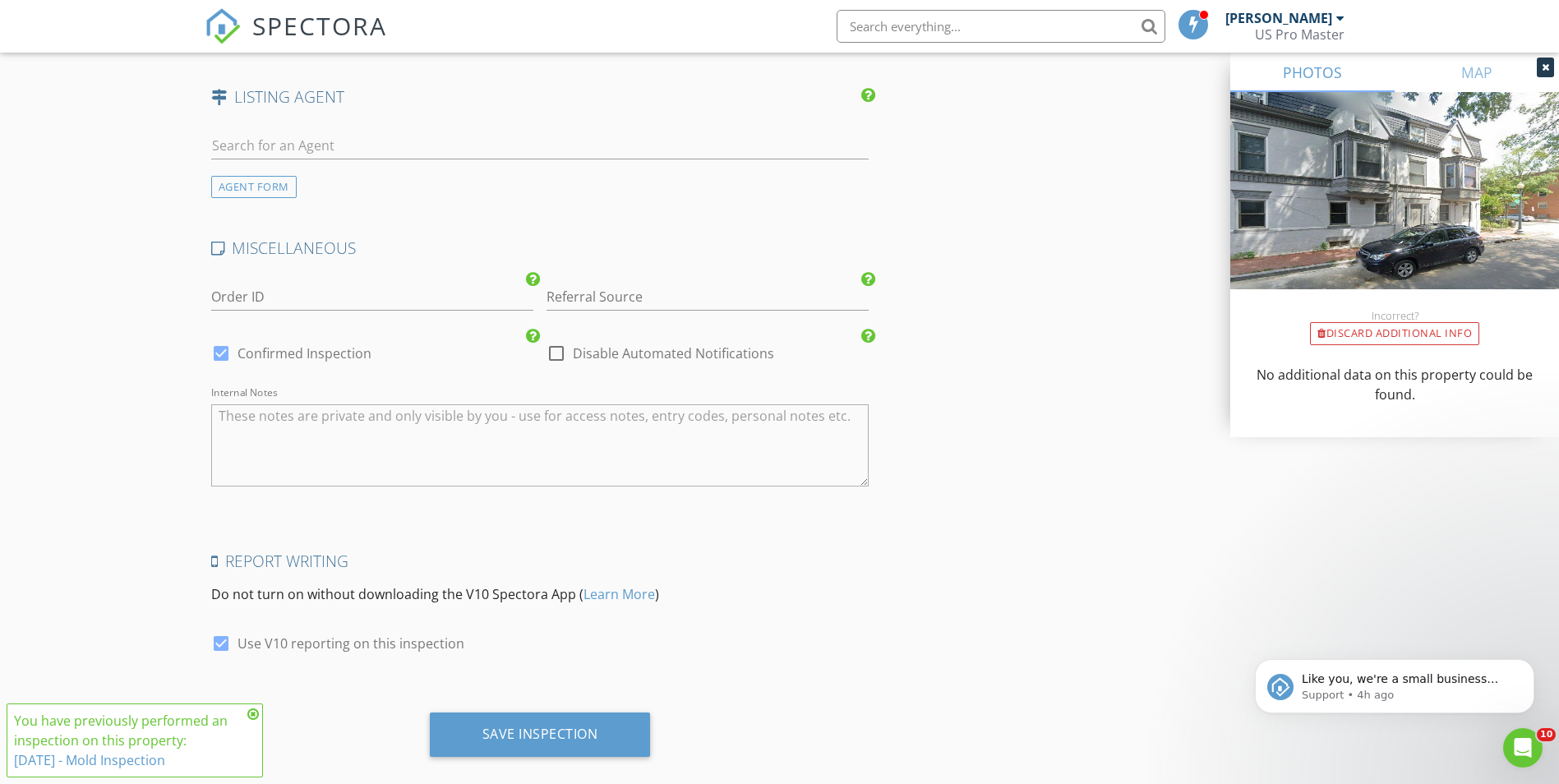
scroll to position [2587, 0]
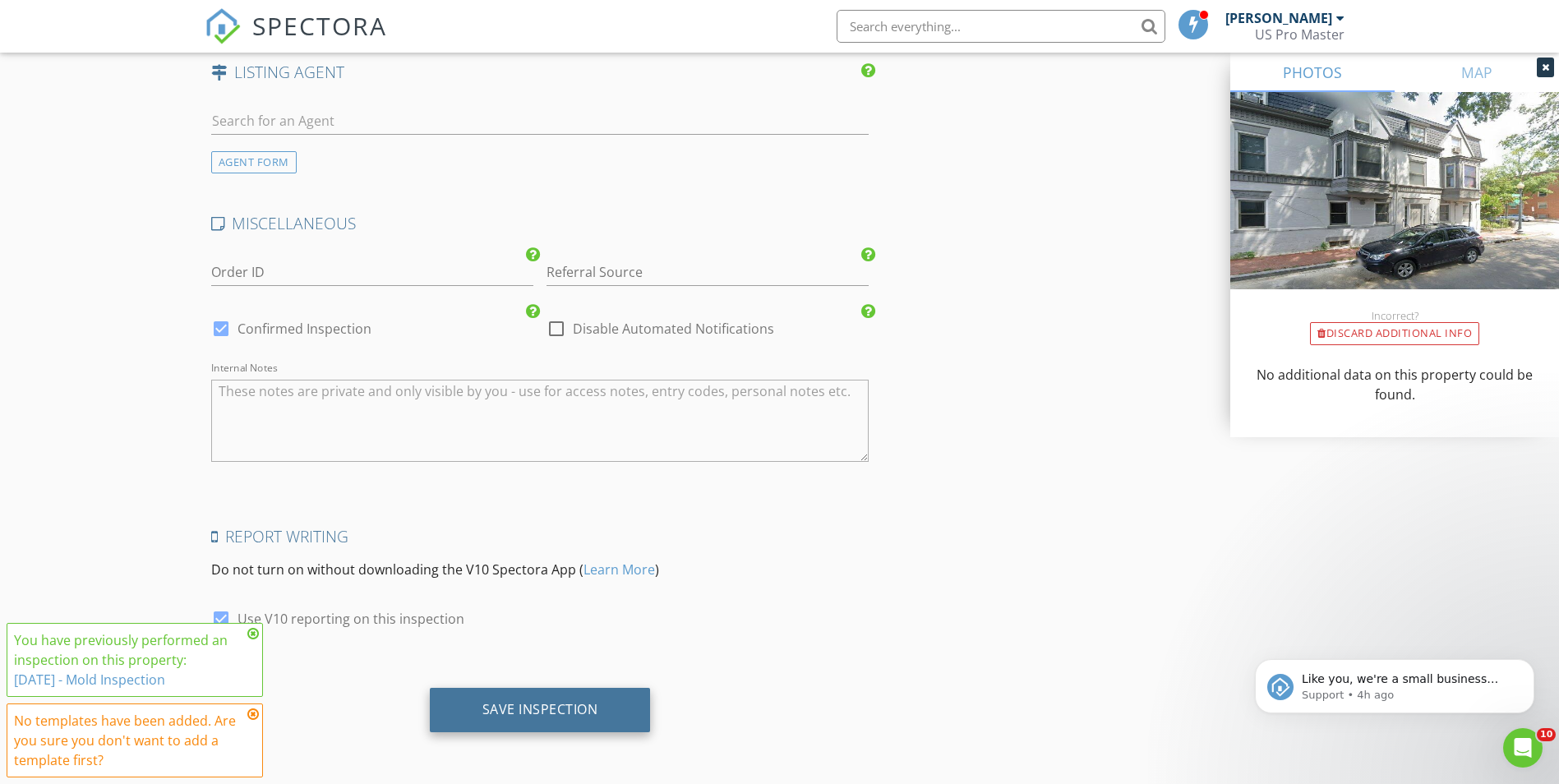
click at [561, 708] on div "Save Inspection" at bounding box center [540, 710] width 116 height 17
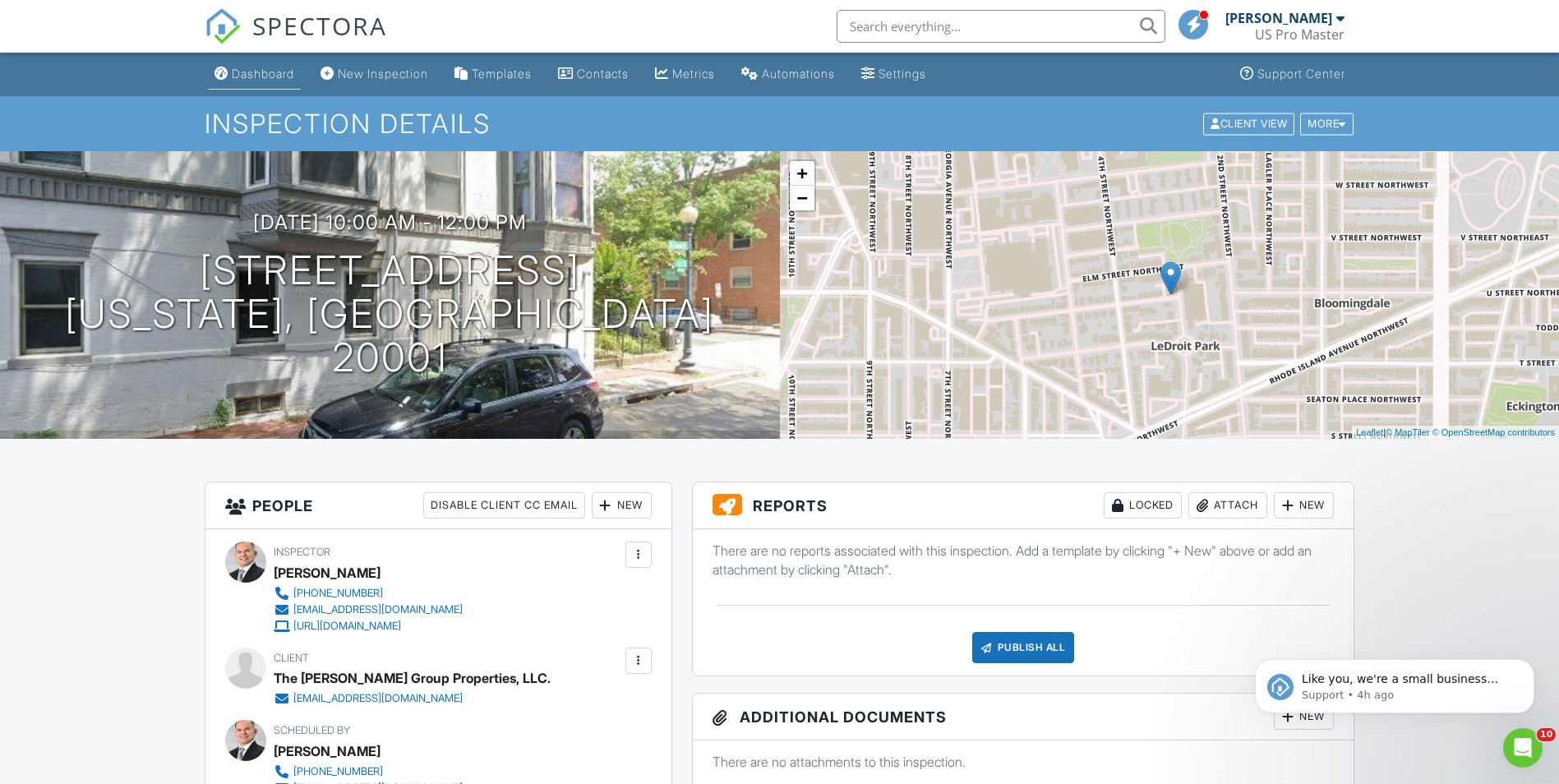
click at [286, 74] on div "Dashboard" at bounding box center [263, 73] width 62 height 14
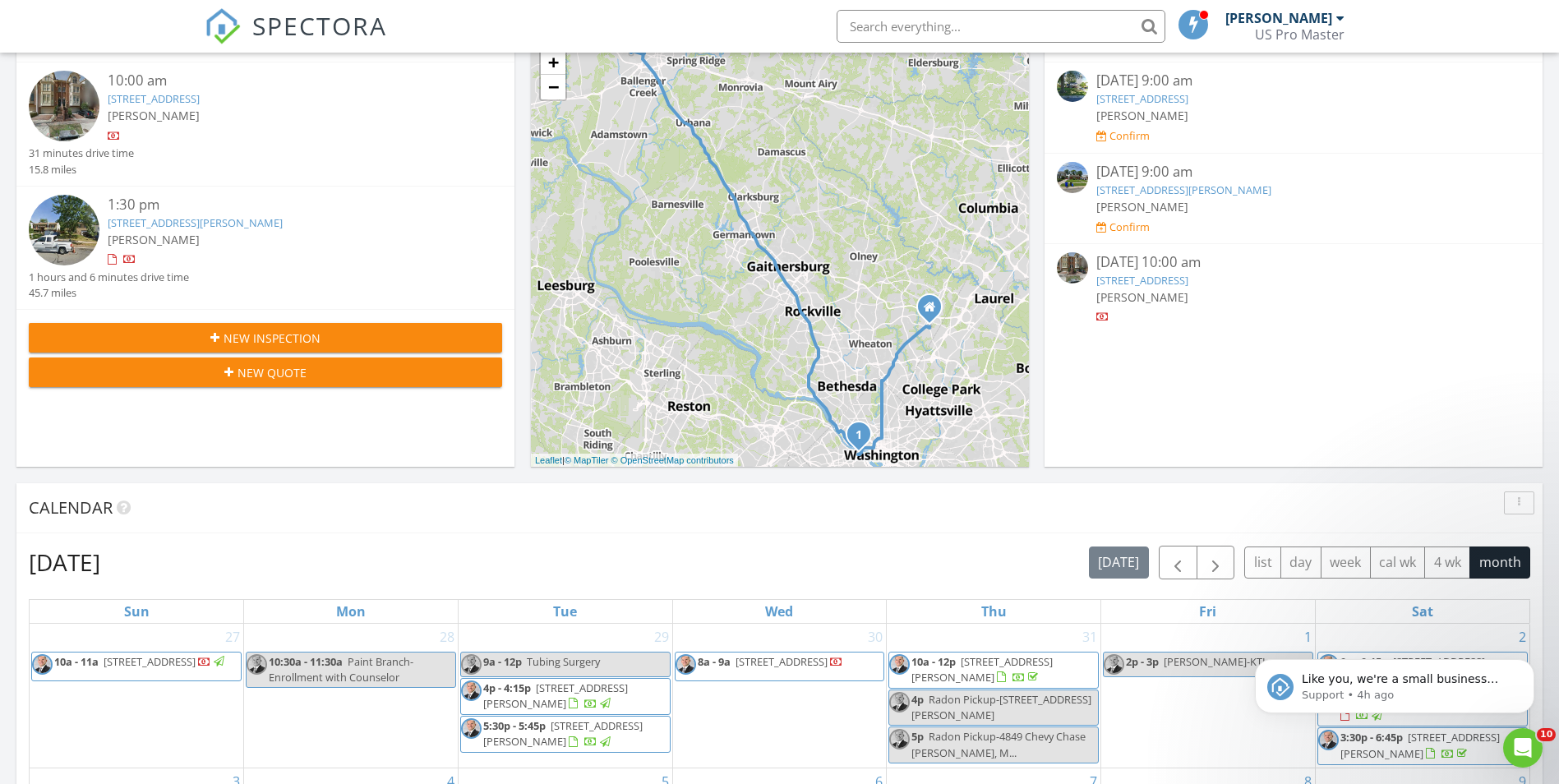
scroll to position [411, 0]
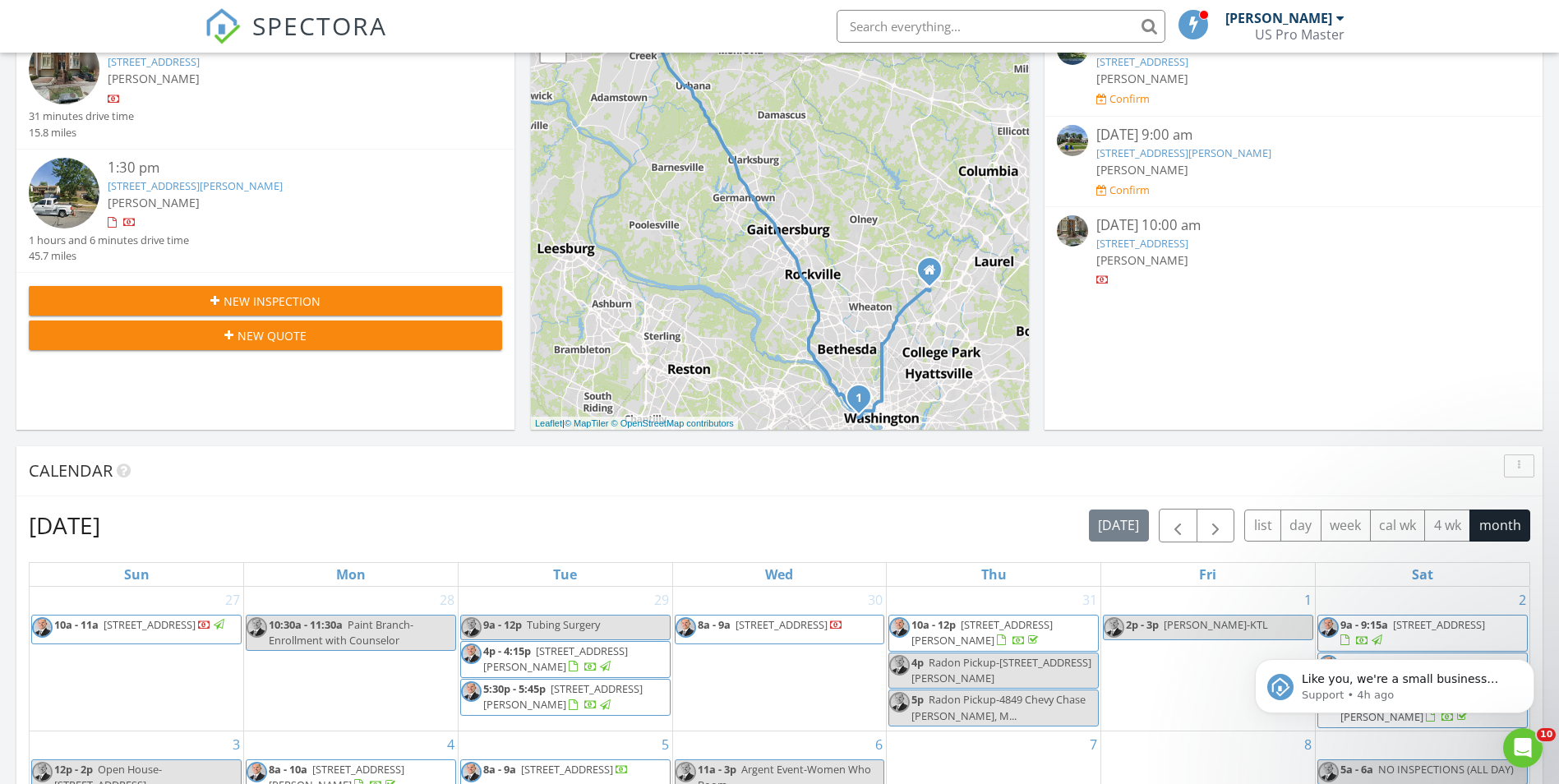
click at [180, 186] on link "1305 Peachtree Ct, Frederick, MD 21703" at bounding box center [195, 185] width 175 height 15
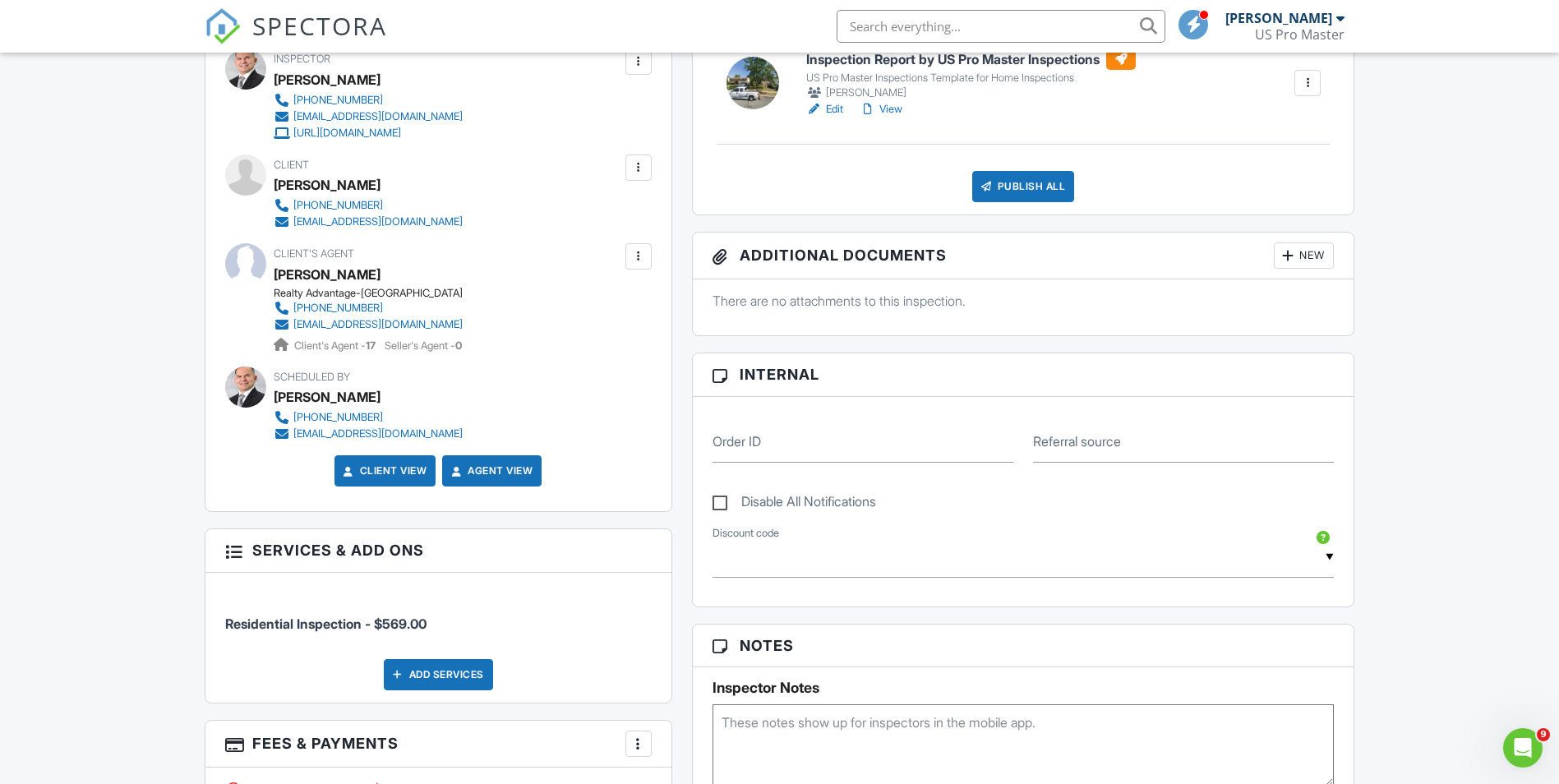
click at [635, 167] on div at bounding box center [639, 168] width 17 height 17
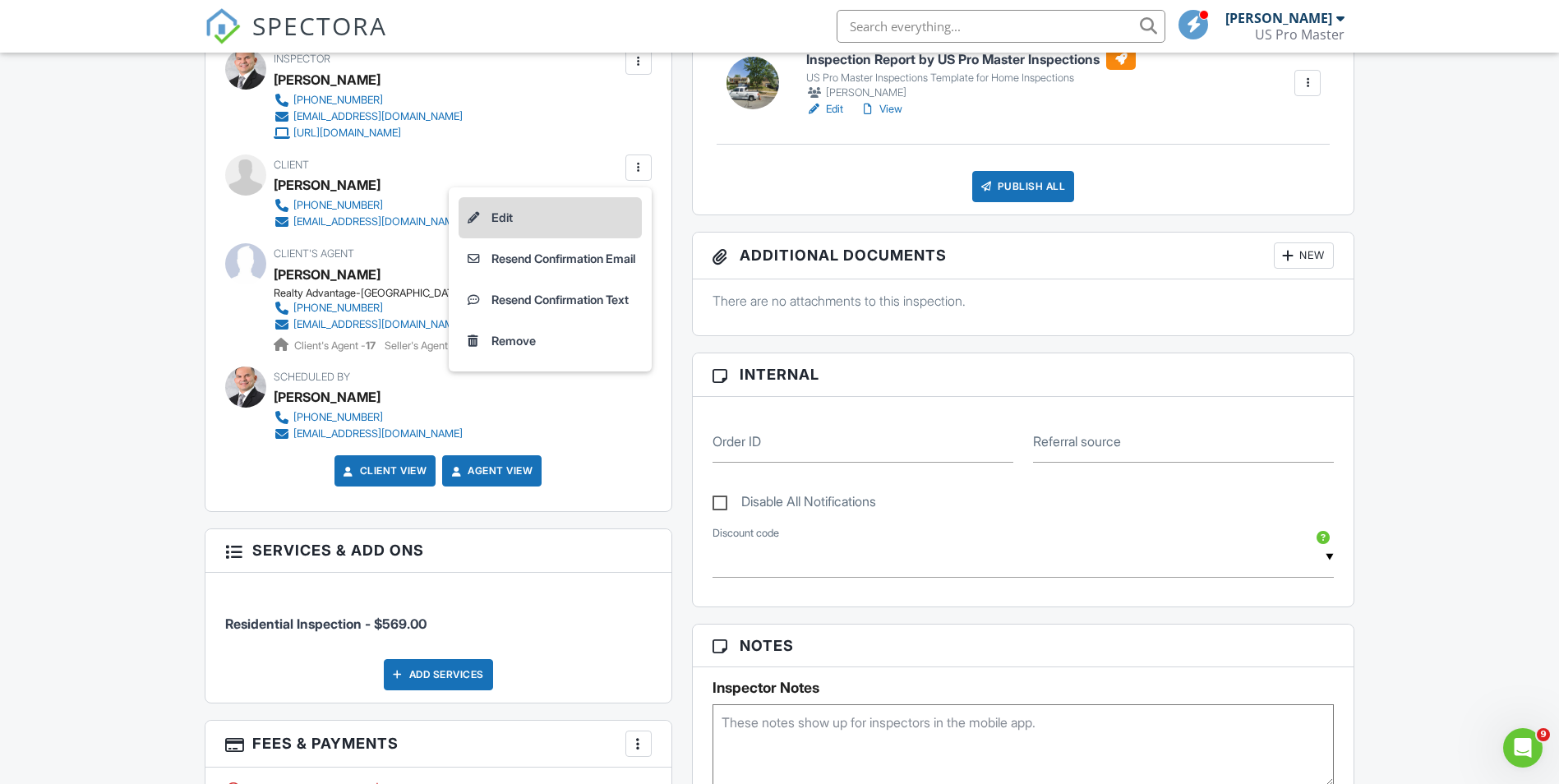
click at [577, 212] on li "Edit" at bounding box center [550, 218] width 184 height 41
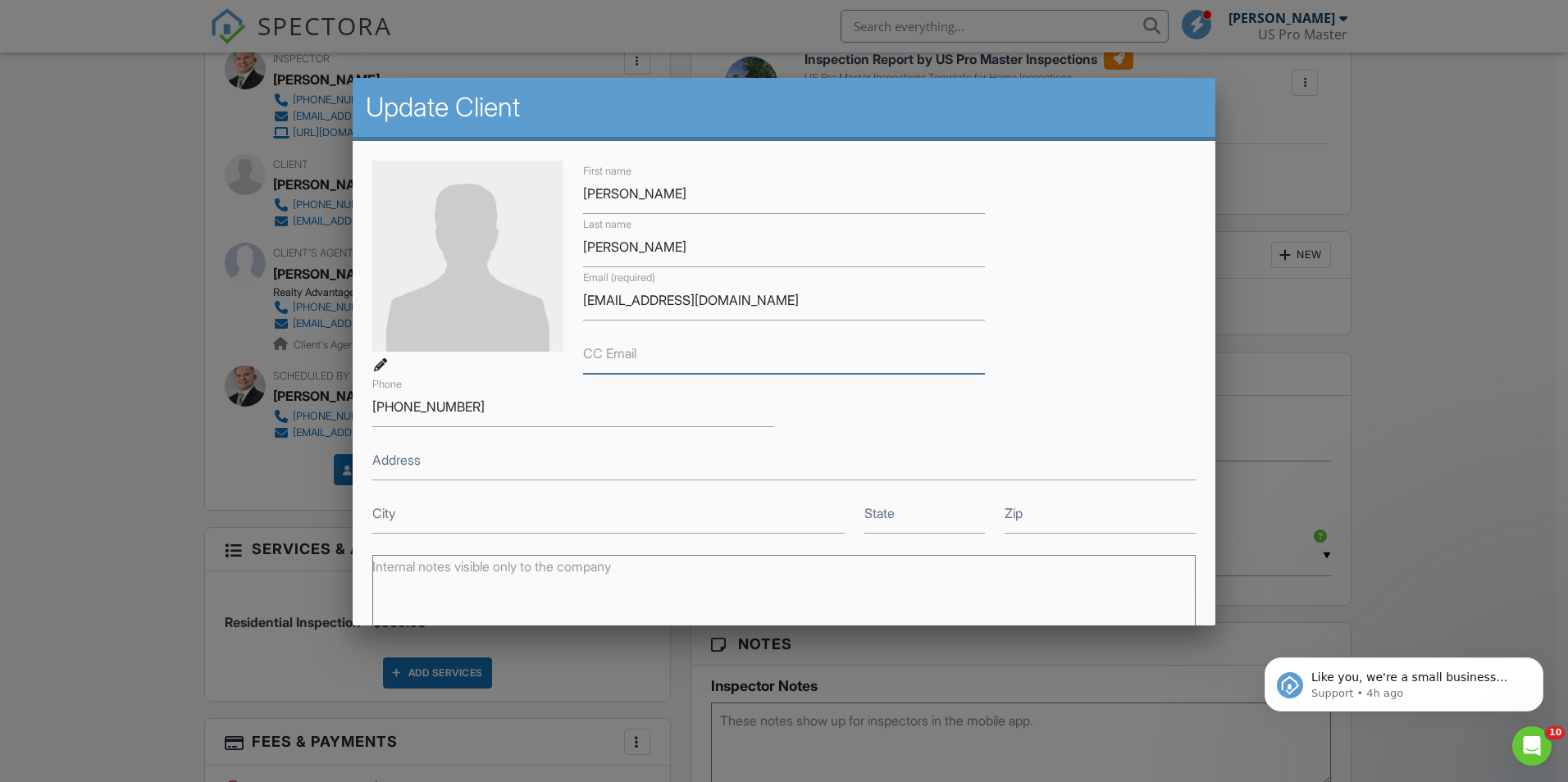
drag, startPoint x: 630, startPoint y: 360, endPoint x: 596, endPoint y: 364, distance: 34.2
click at [596, 364] on input "CC Email" at bounding box center [783, 353] width 402 height 40
paste input "EDSON SELVIN PARADA JURADO"
type input "EDSON SELVIN PARADA JURADO"
click at [640, 193] on input "Edson" at bounding box center [783, 194] width 402 height 40
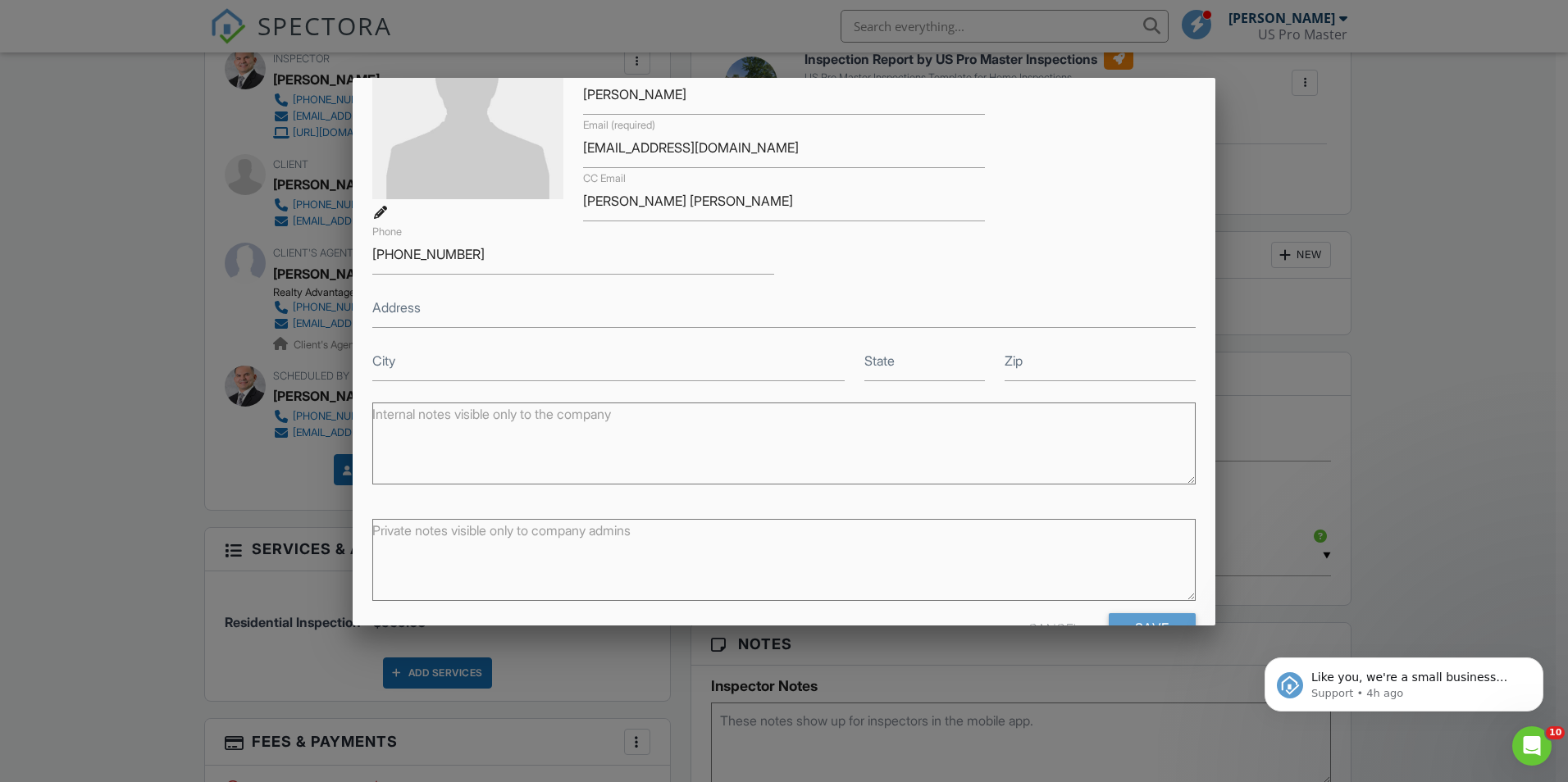
scroll to position [164, 0]
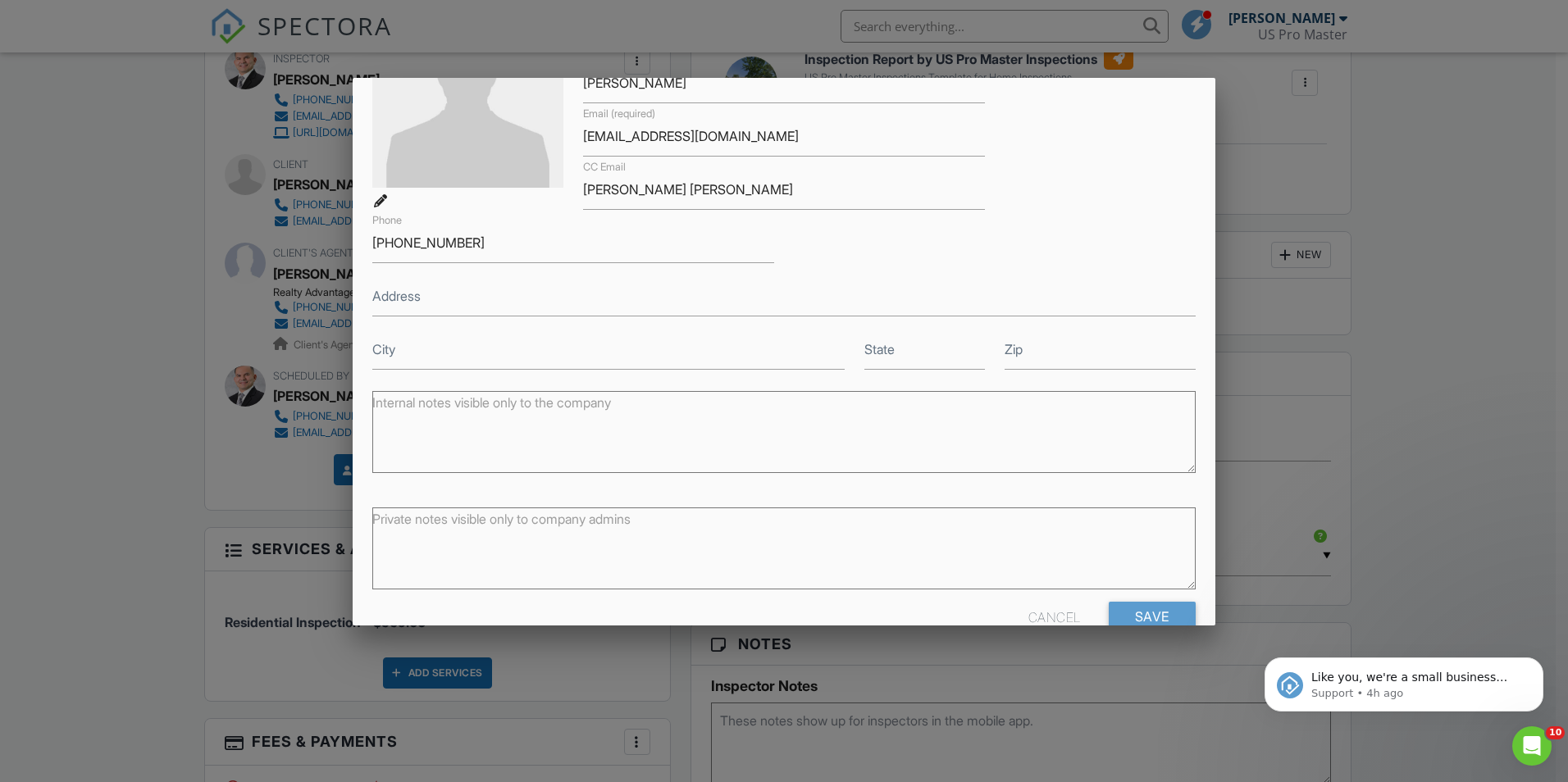
type input "Edson"
drag, startPoint x: 767, startPoint y: 192, endPoint x: 549, endPoint y: 191, distance: 218.0
click at [549, 191] on div "First name Edson Last name Selvin Email (required) edson15selvin@gmail.com CC E…" at bounding box center [784, 182] width 843 height 373
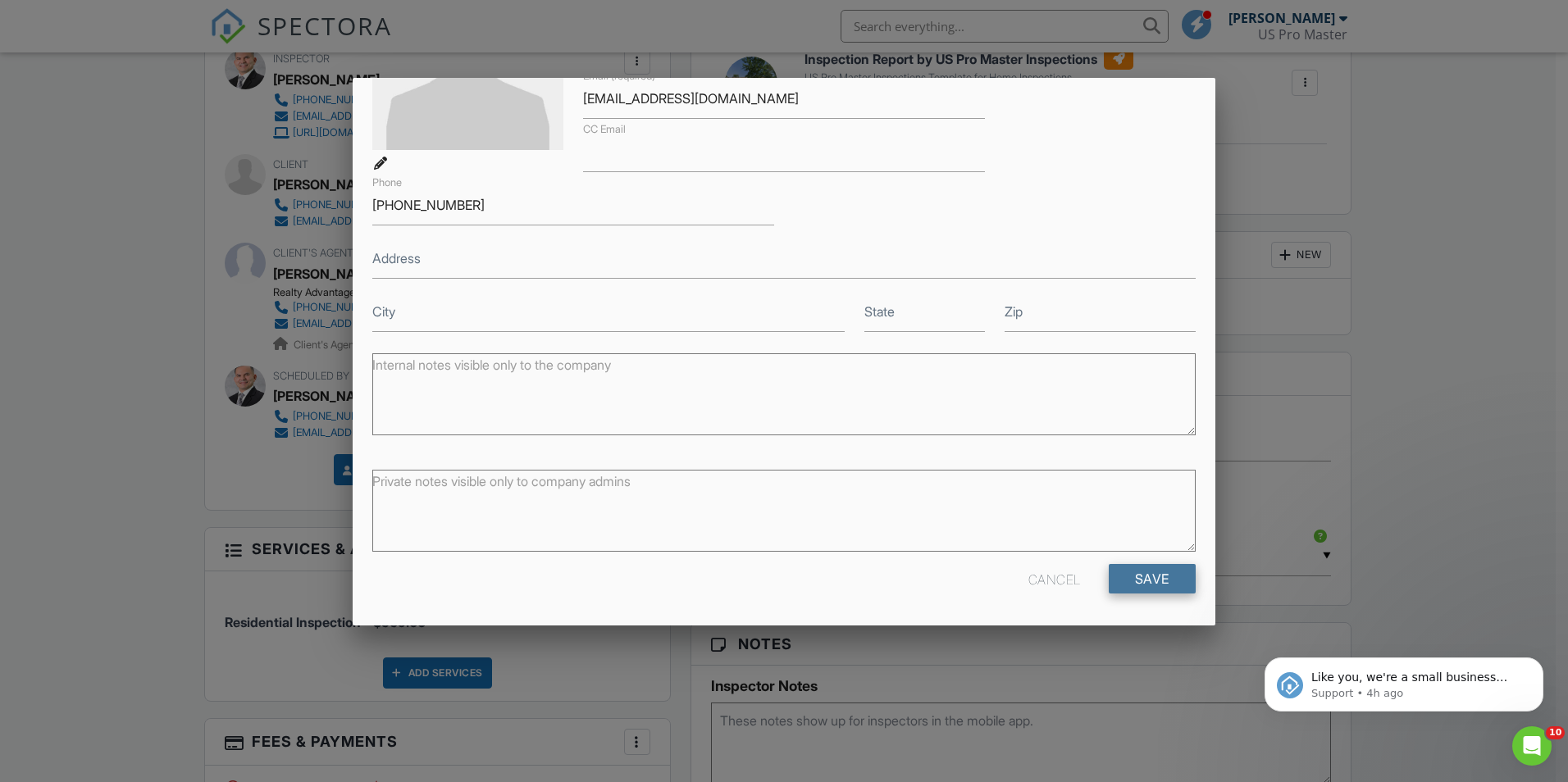
click at [1145, 570] on input "Save" at bounding box center [1151, 579] width 87 height 29
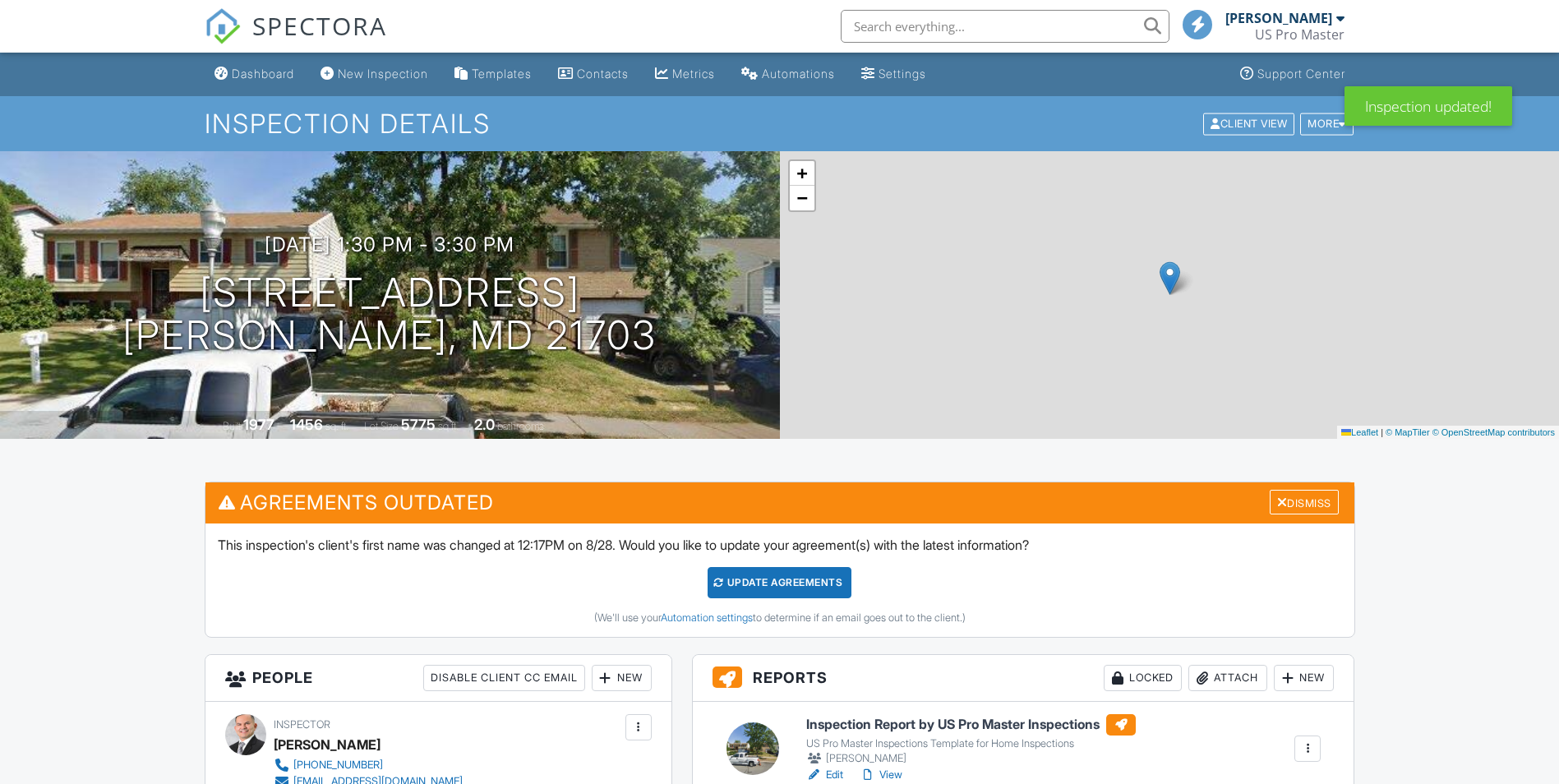
click at [291, 69] on div "Dashboard" at bounding box center [263, 73] width 62 height 14
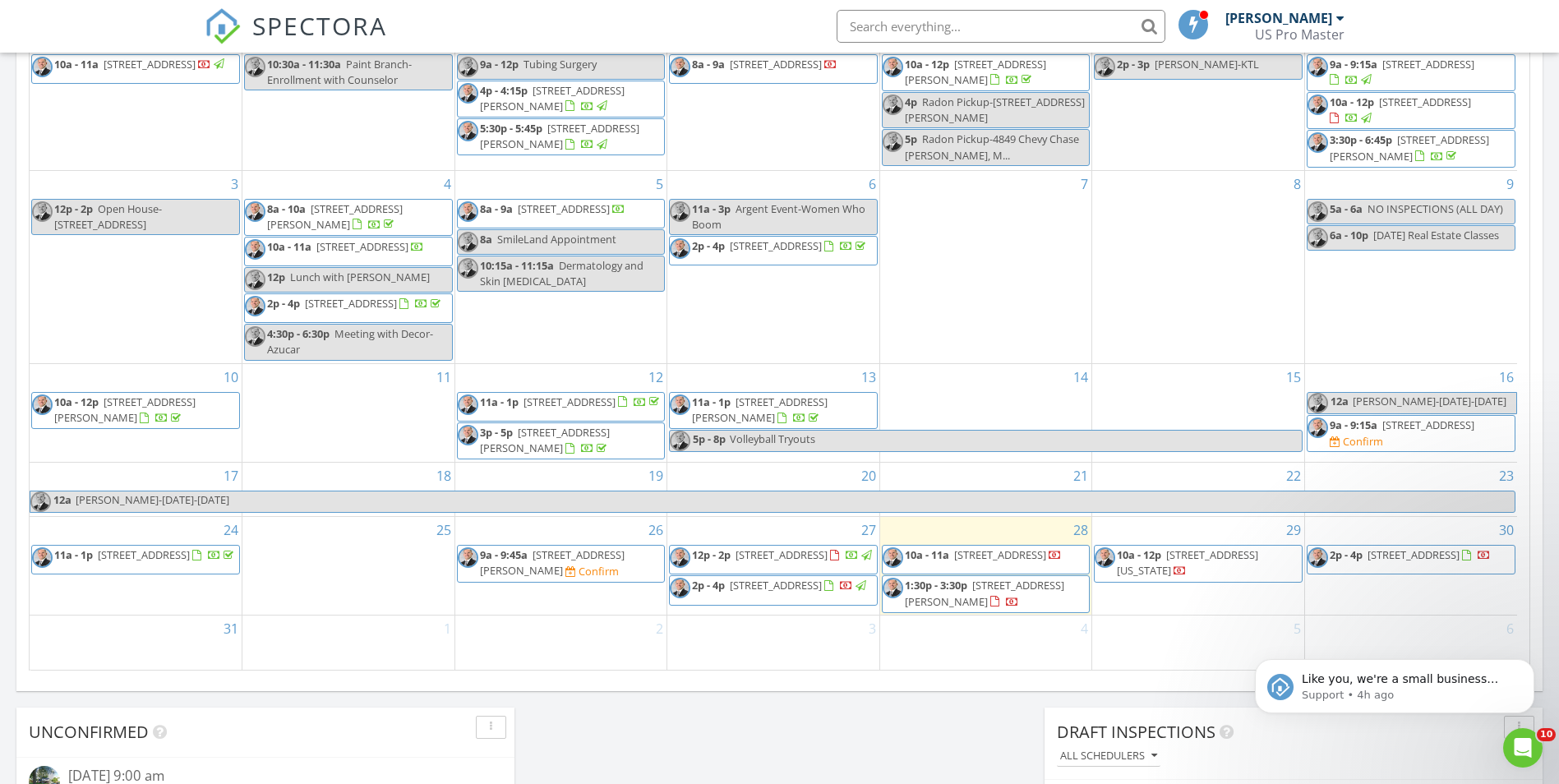
scroll to position [1103, 0]
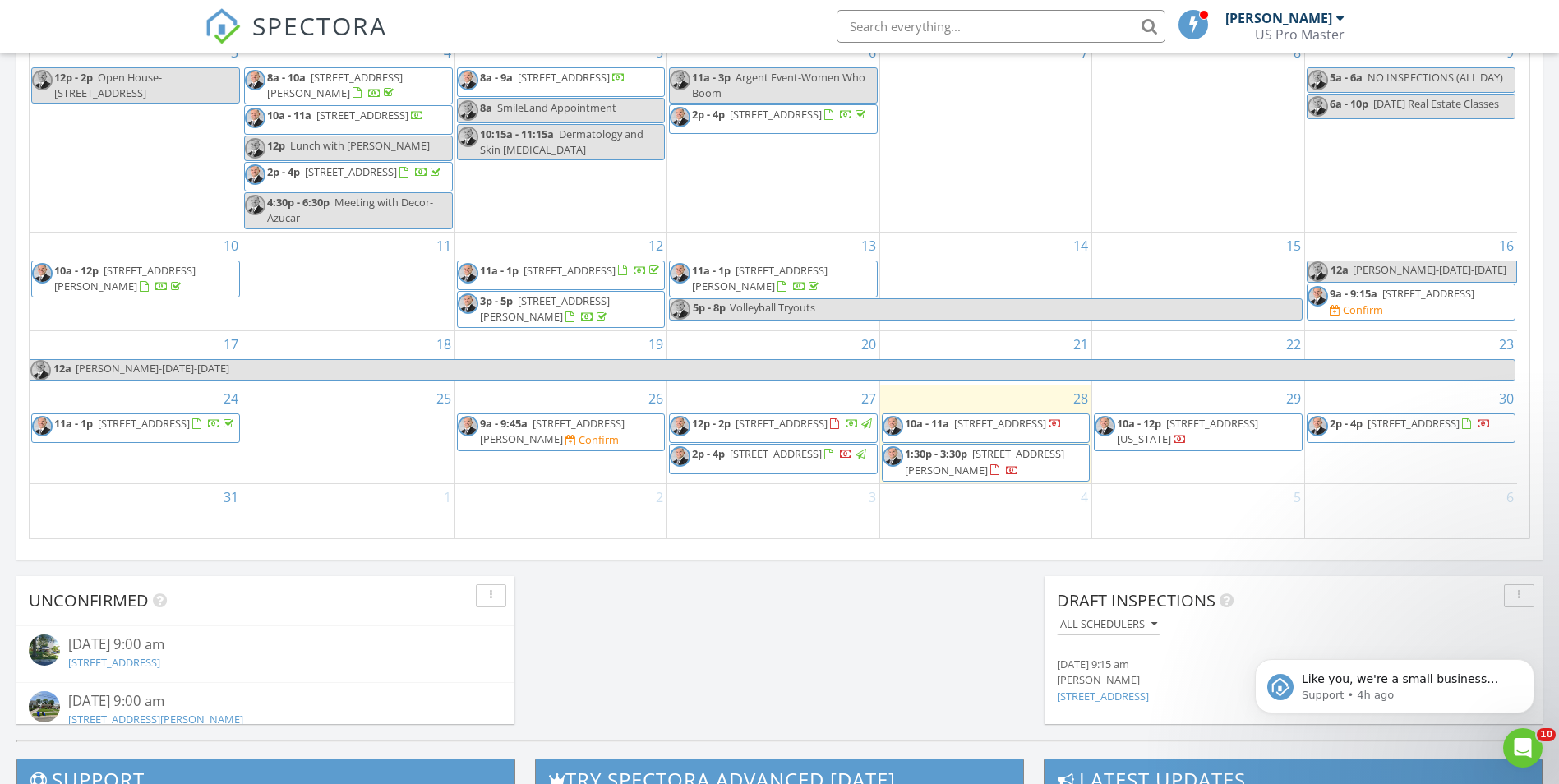
click at [788, 460] on span "[STREET_ADDRESS]" at bounding box center [776, 454] width 92 height 15
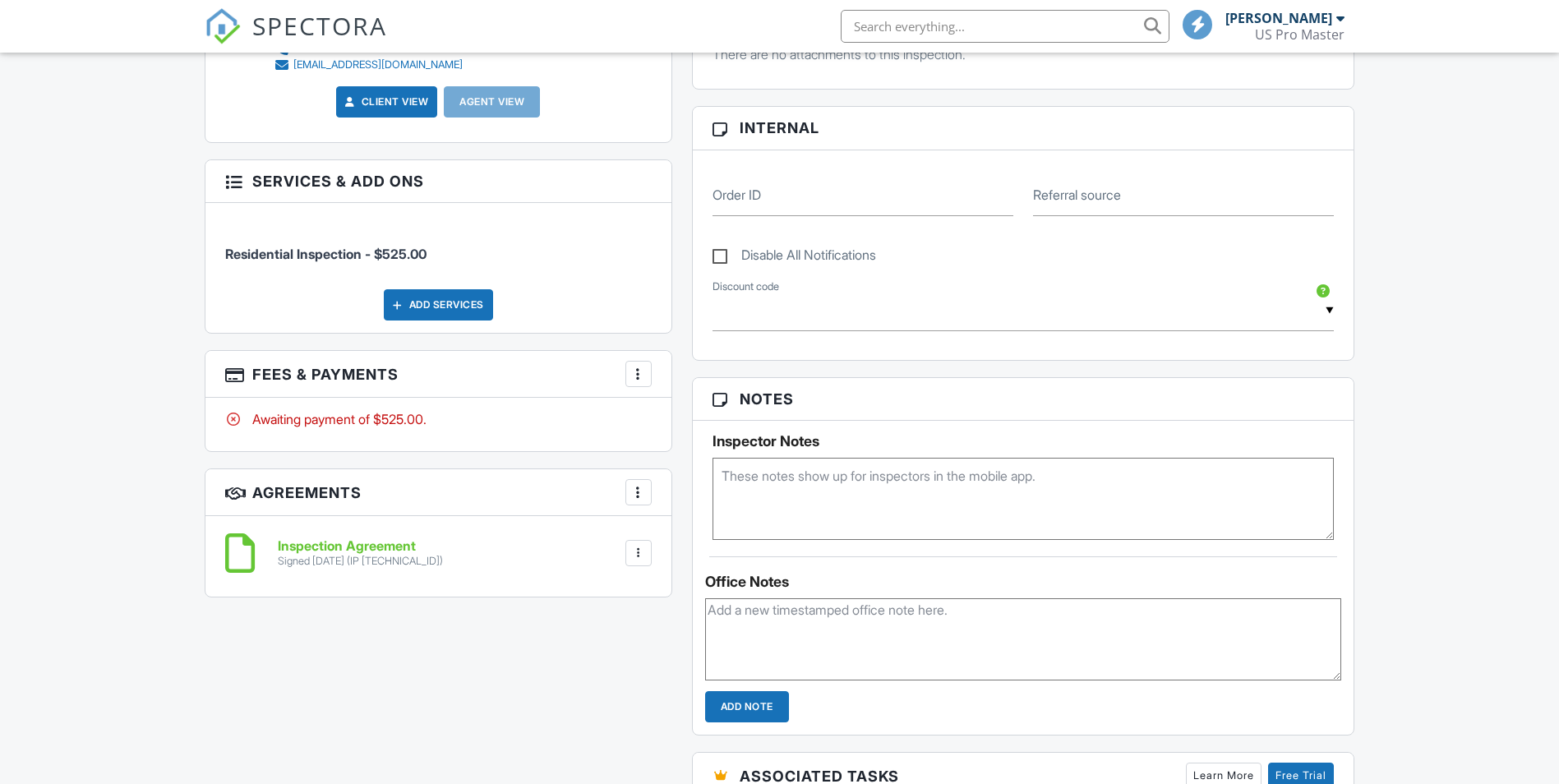
click at [647, 379] on div "More" at bounding box center [638, 374] width 27 height 27
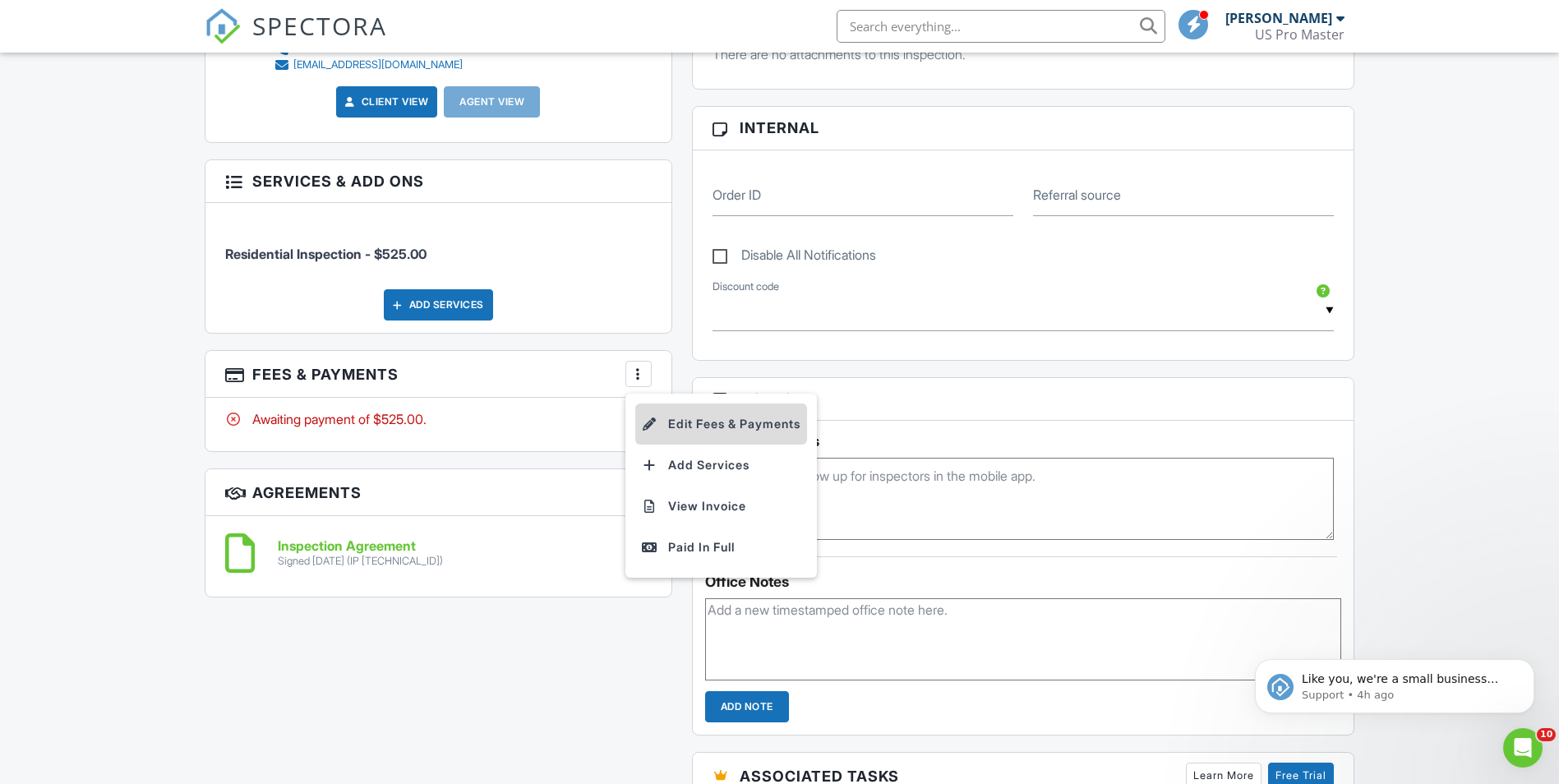
click at [662, 420] on li "Edit Fees & Payments" at bounding box center [721, 424] width 172 height 41
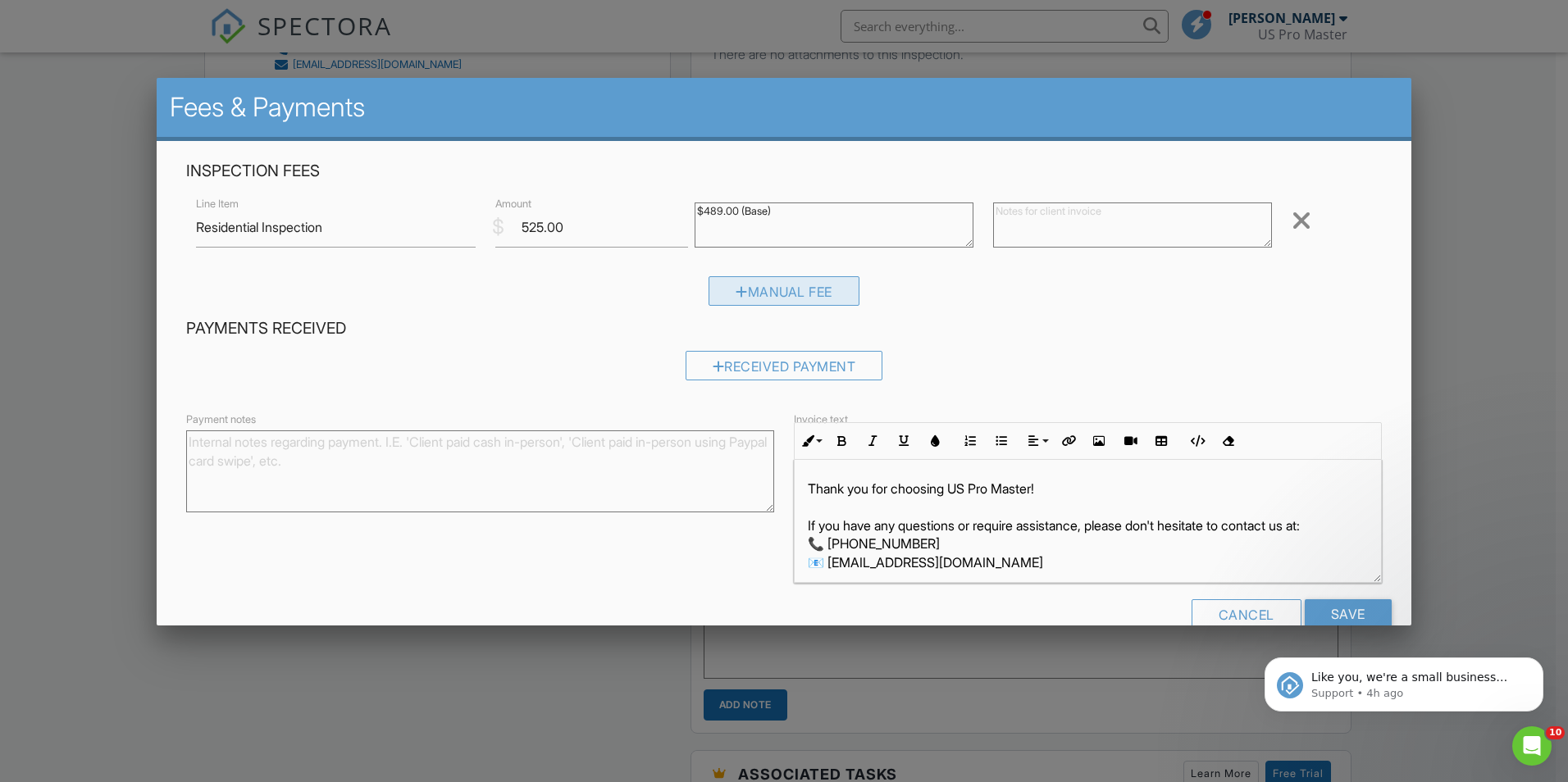
click at [758, 282] on div "Manual Fee" at bounding box center [783, 291] width 151 height 29
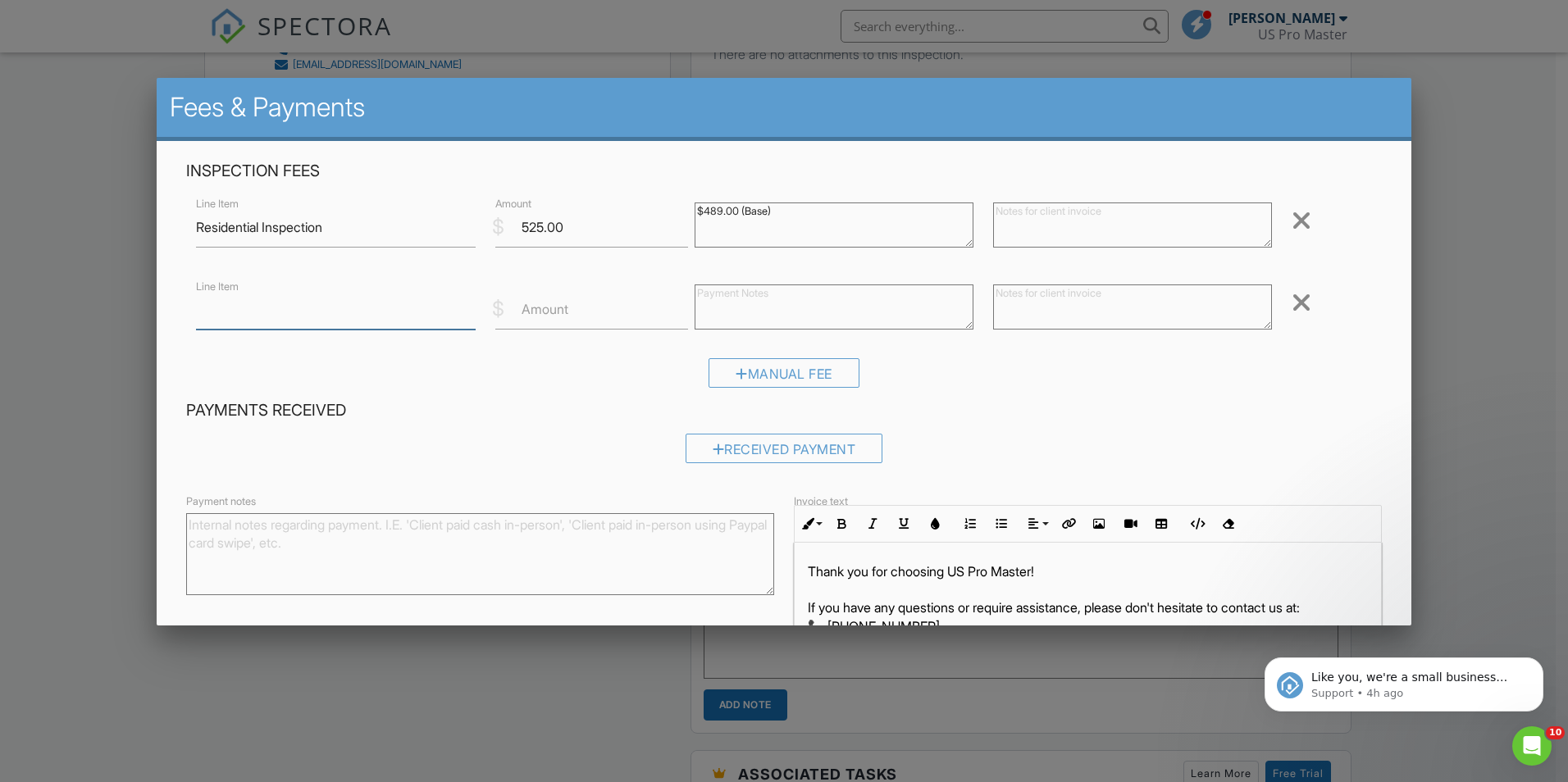
click at [360, 308] on input "Line Item" at bounding box center [335, 310] width 278 height 40
type input "Discount"
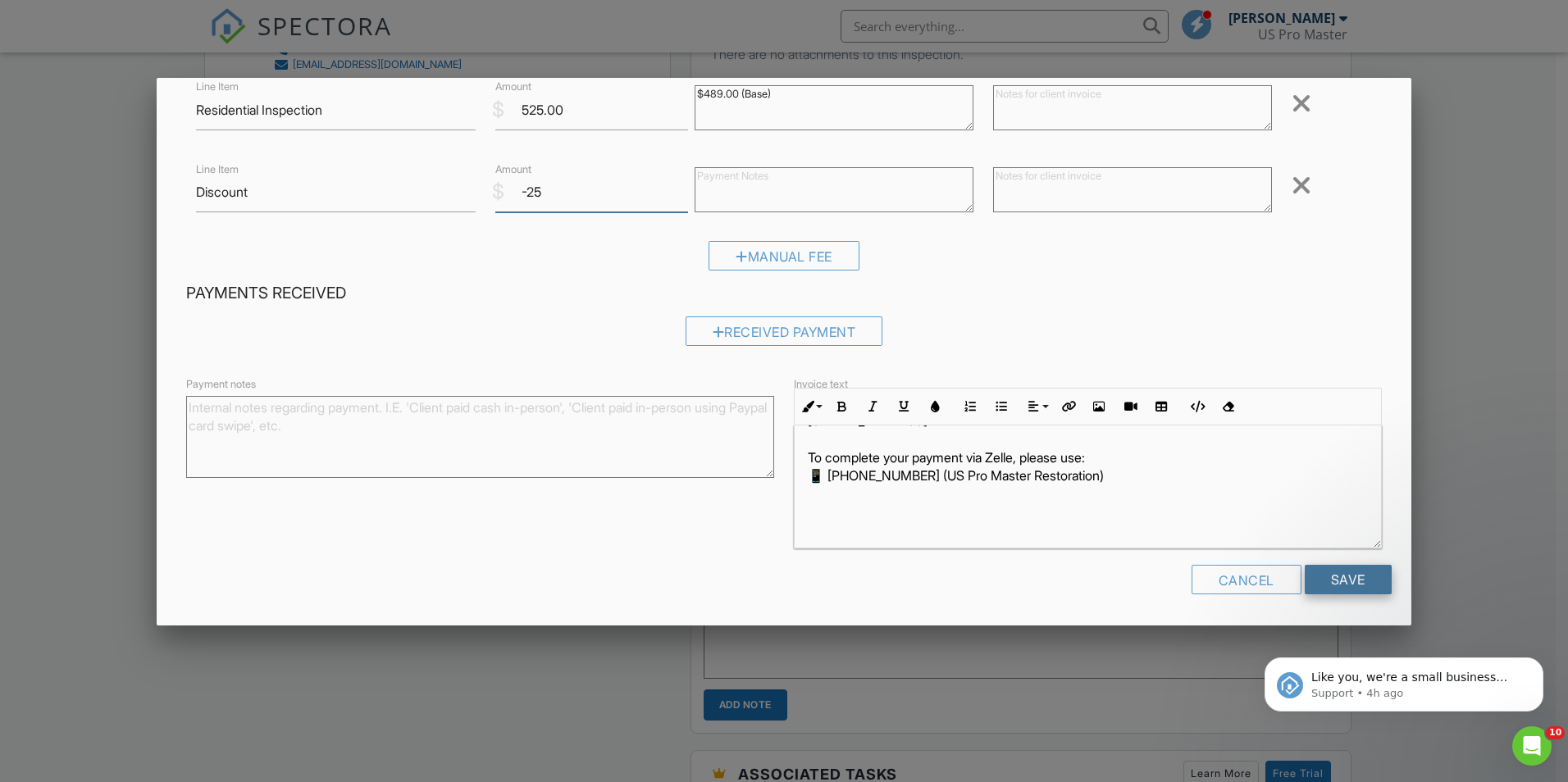
scroll to position [162, 0]
type input "-25"
click at [1368, 581] on input "Save" at bounding box center [1347, 580] width 87 height 29
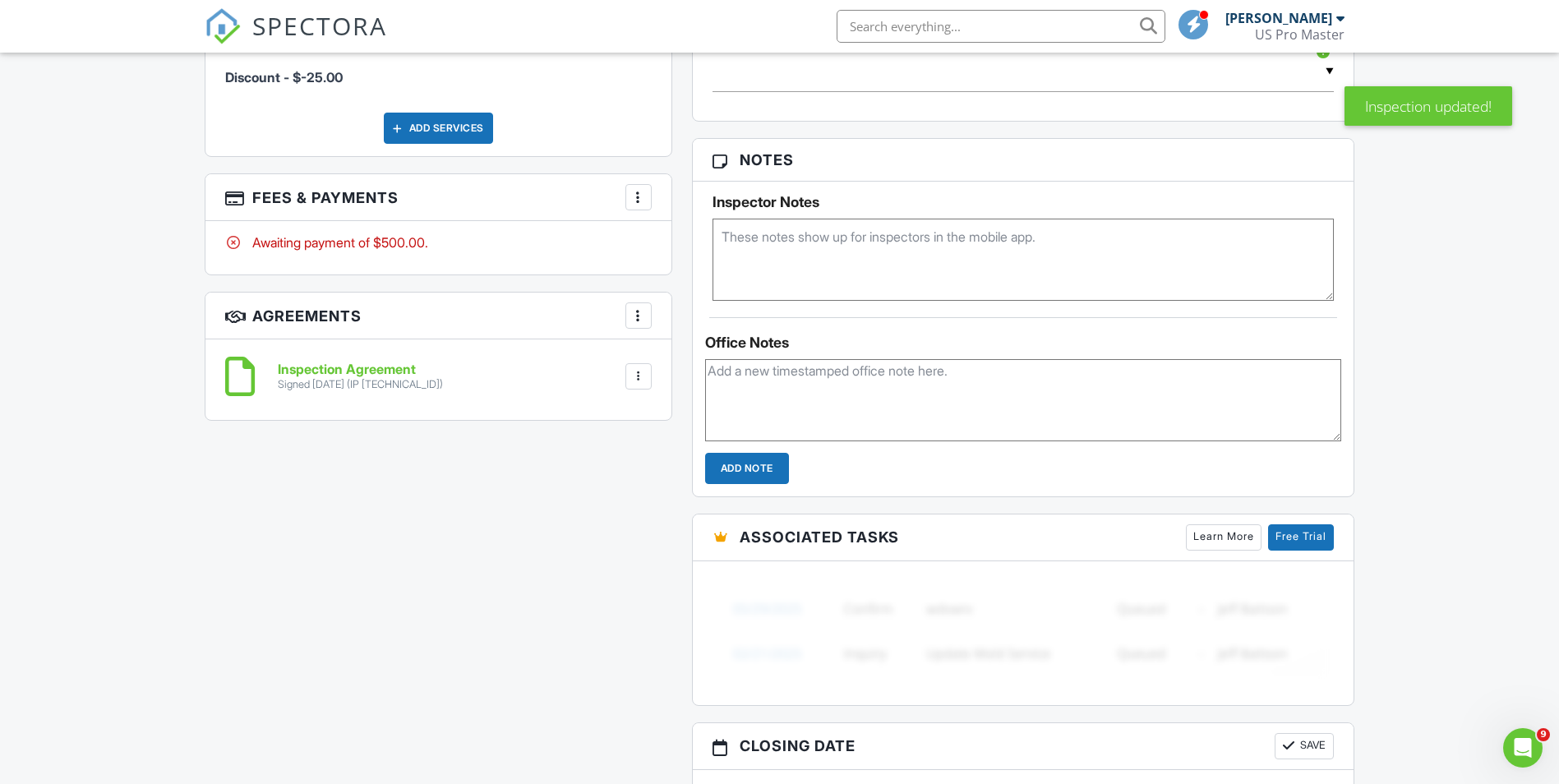
click at [639, 194] on div at bounding box center [639, 197] width 17 height 17
click at [687, 365] on div "Paid In Full" at bounding box center [721, 370] width 159 height 19
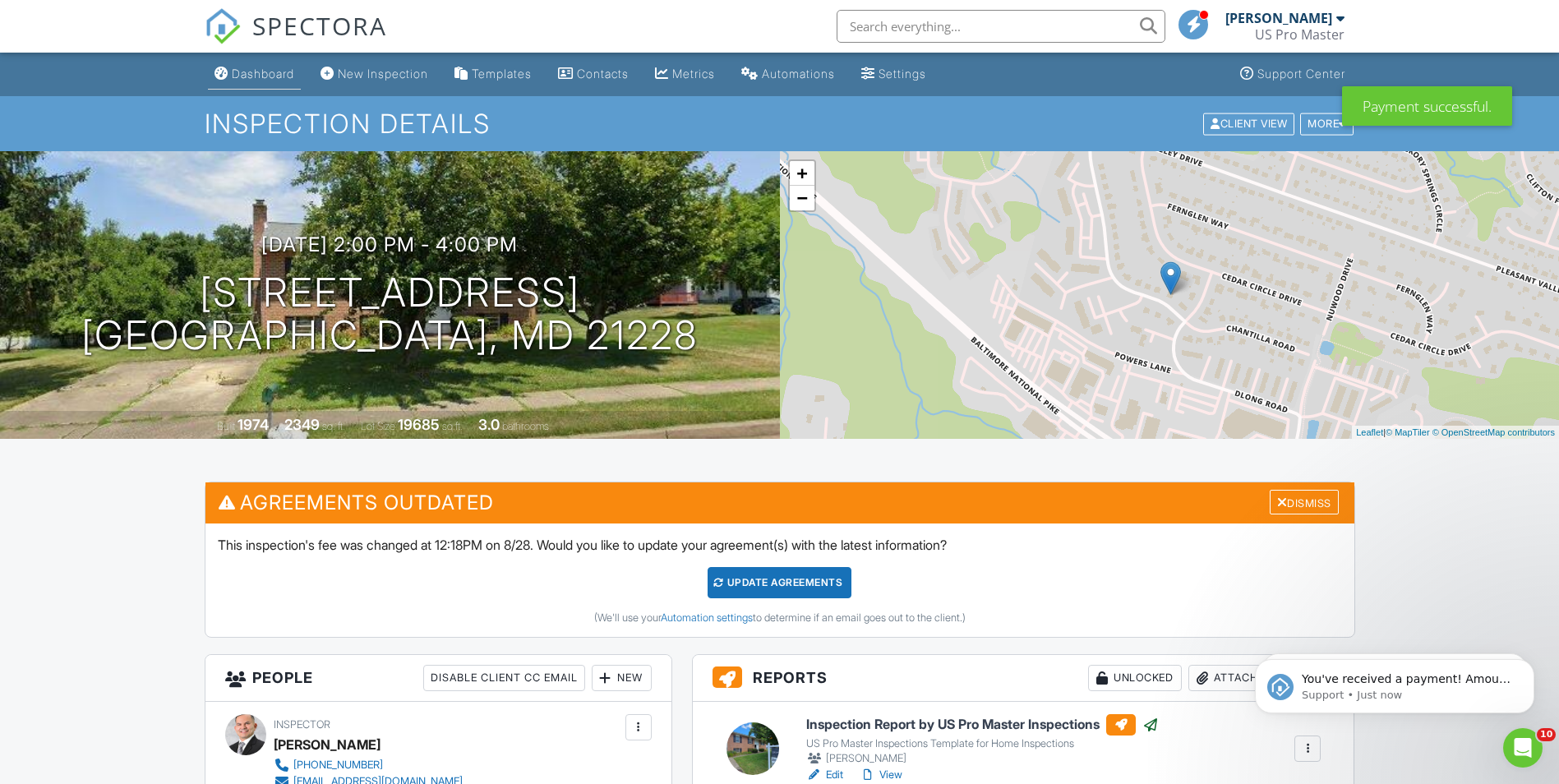
click at [264, 63] on link "Dashboard" at bounding box center [253, 73] width 93 height 30
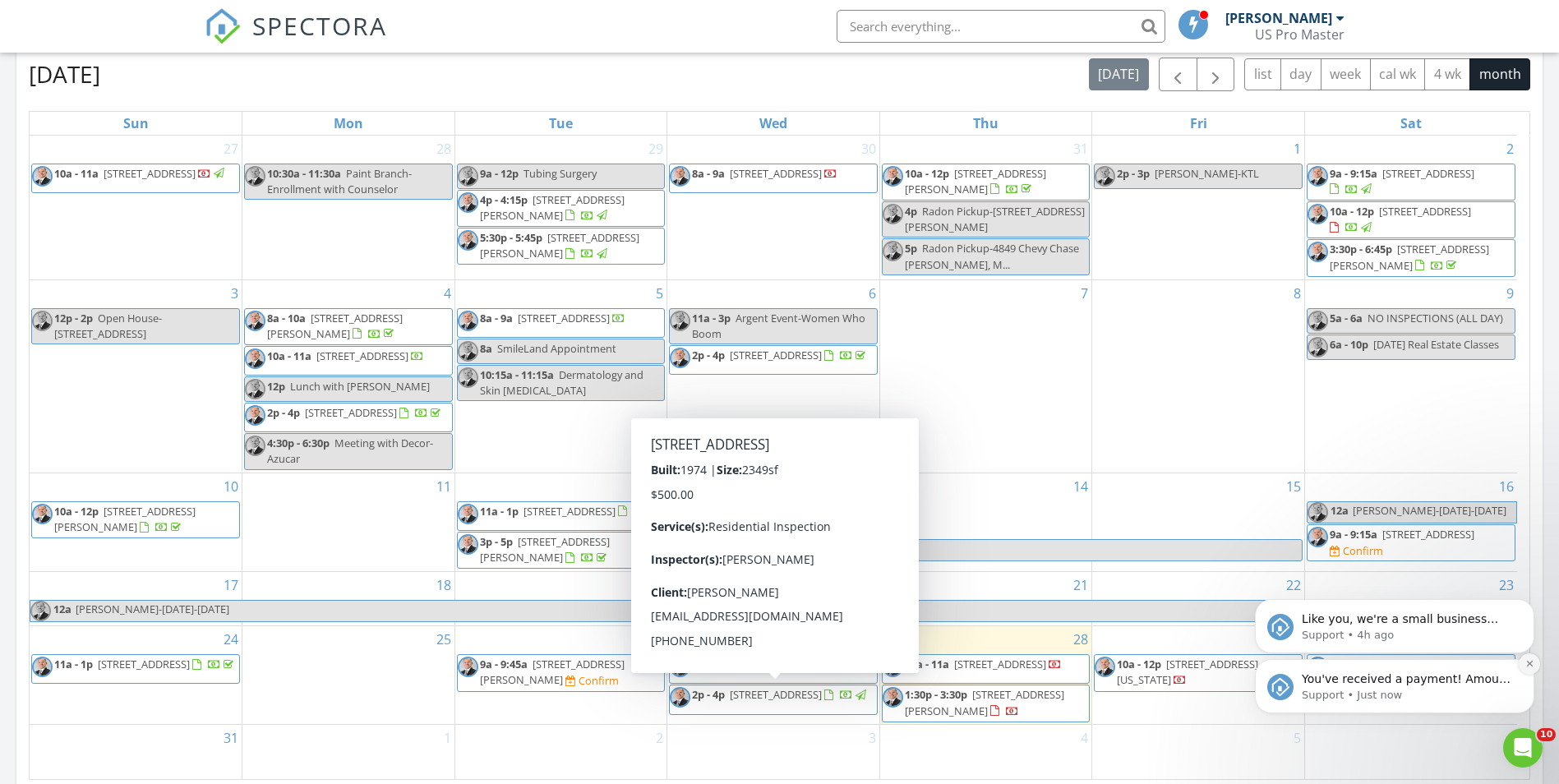
click at [1535, 662] on button "Dismiss notification" at bounding box center [1529, 664] width 21 height 21
click at [1532, 666] on icon "Dismiss notification" at bounding box center [1530, 664] width 9 height 9
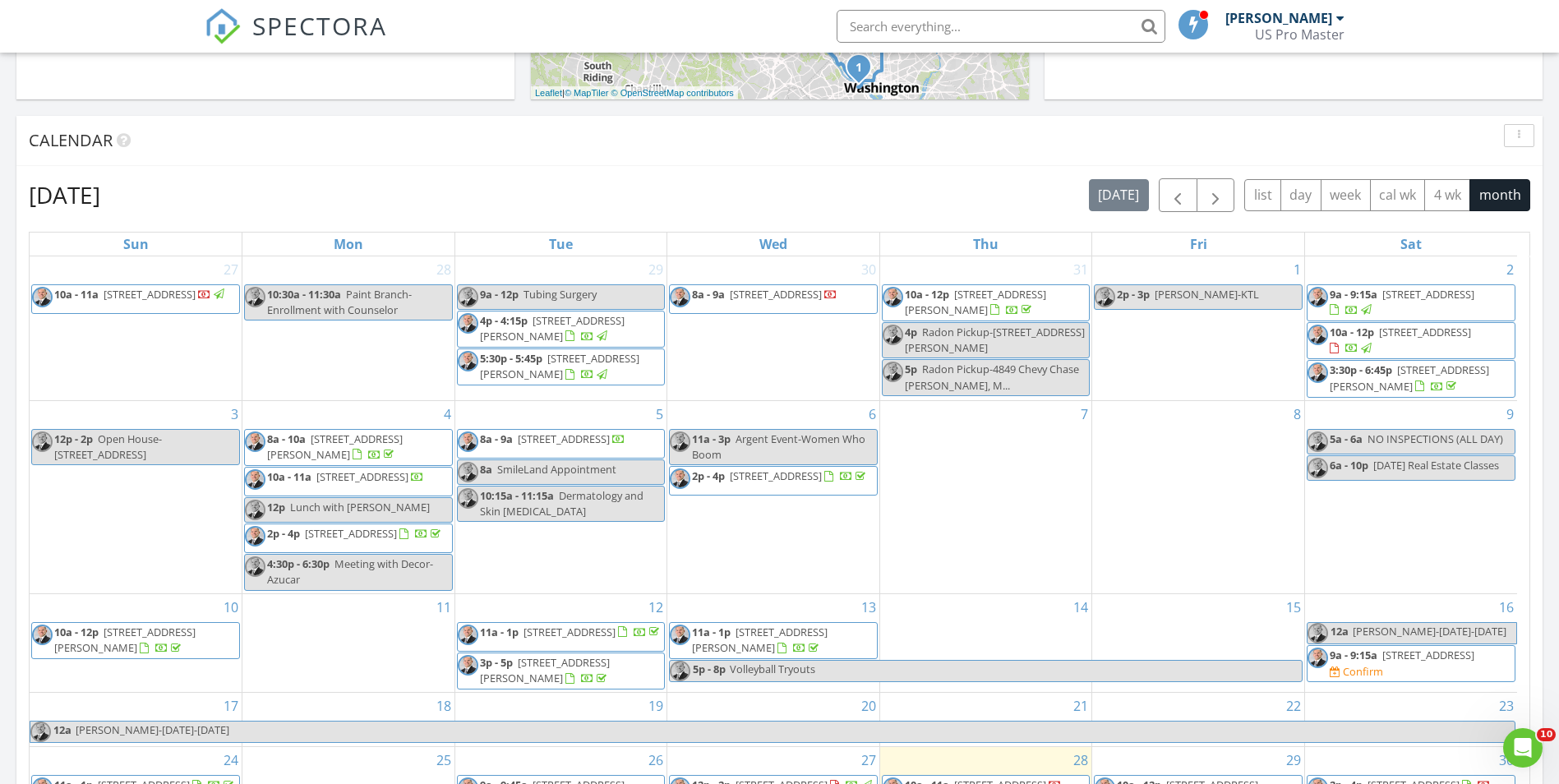
scroll to position [945, 0]
